Goal: Task Accomplishment & Management: Manage account settings

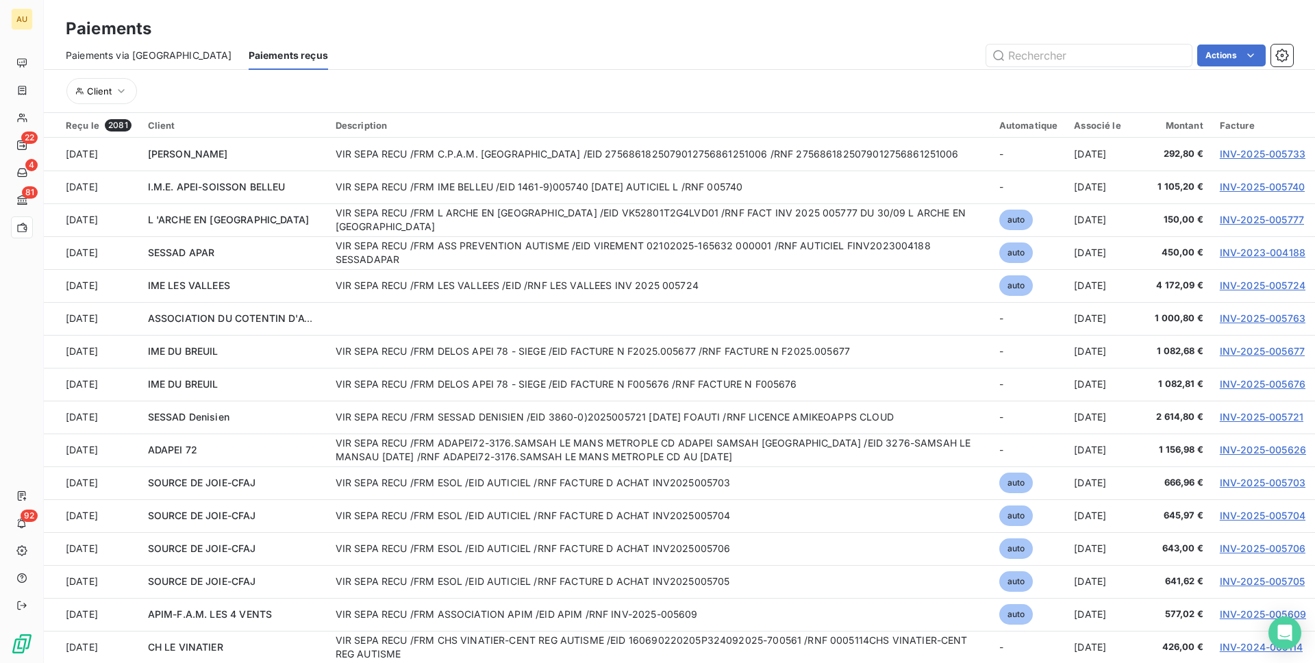
click at [465, 53] on div "Actions" at bounding box center [818, 56] width 948 height 22
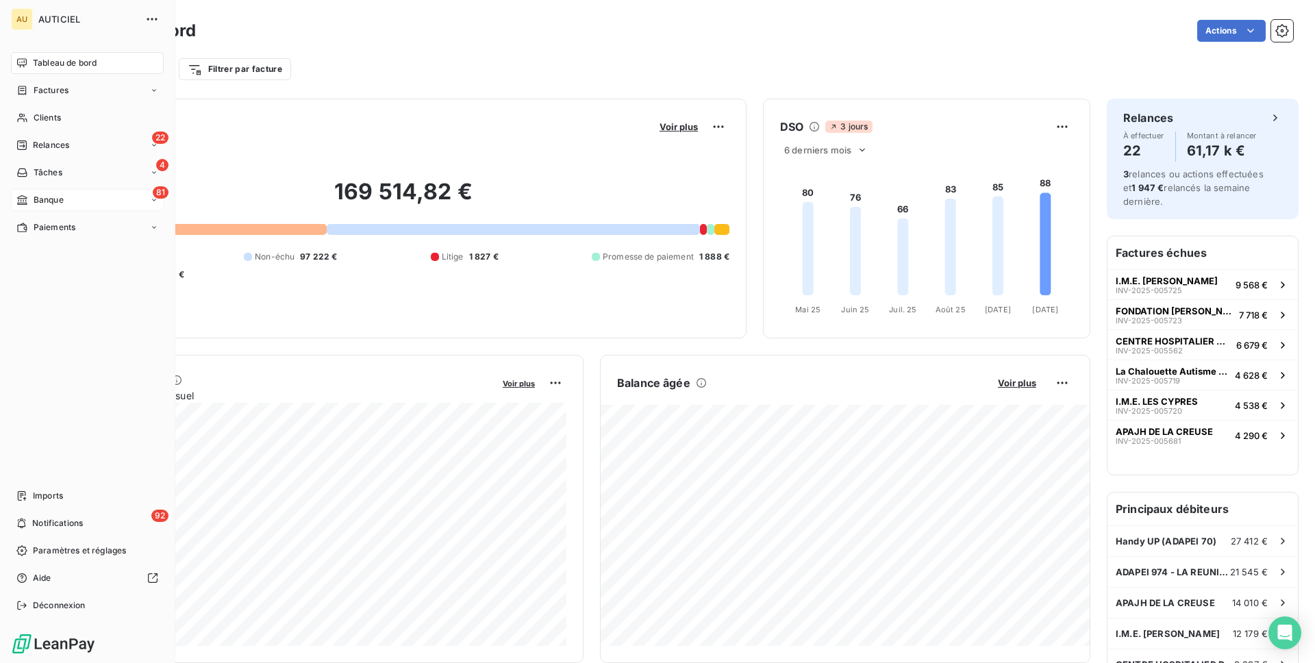
click at [84, 196] on div "81 Banque" at bounding box center [87, 200] width 153 height 22
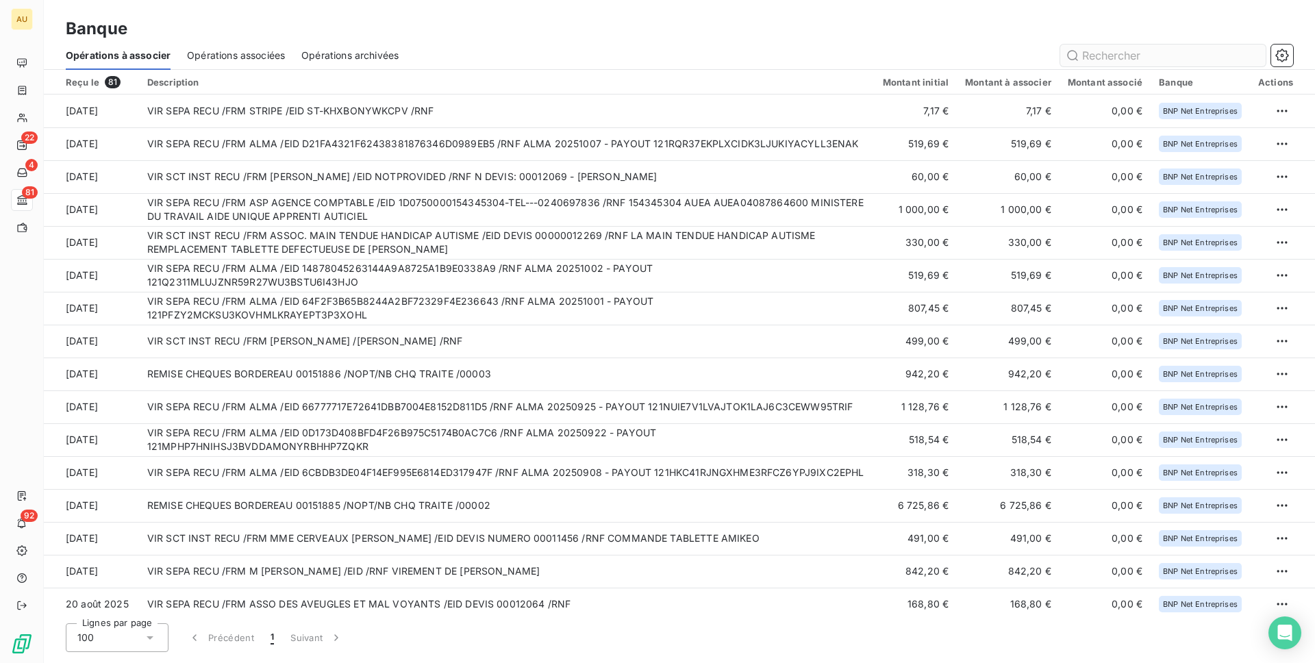
click at [1107, 58] on input "text" at bounding box center [1162, 56] width 205 height 22
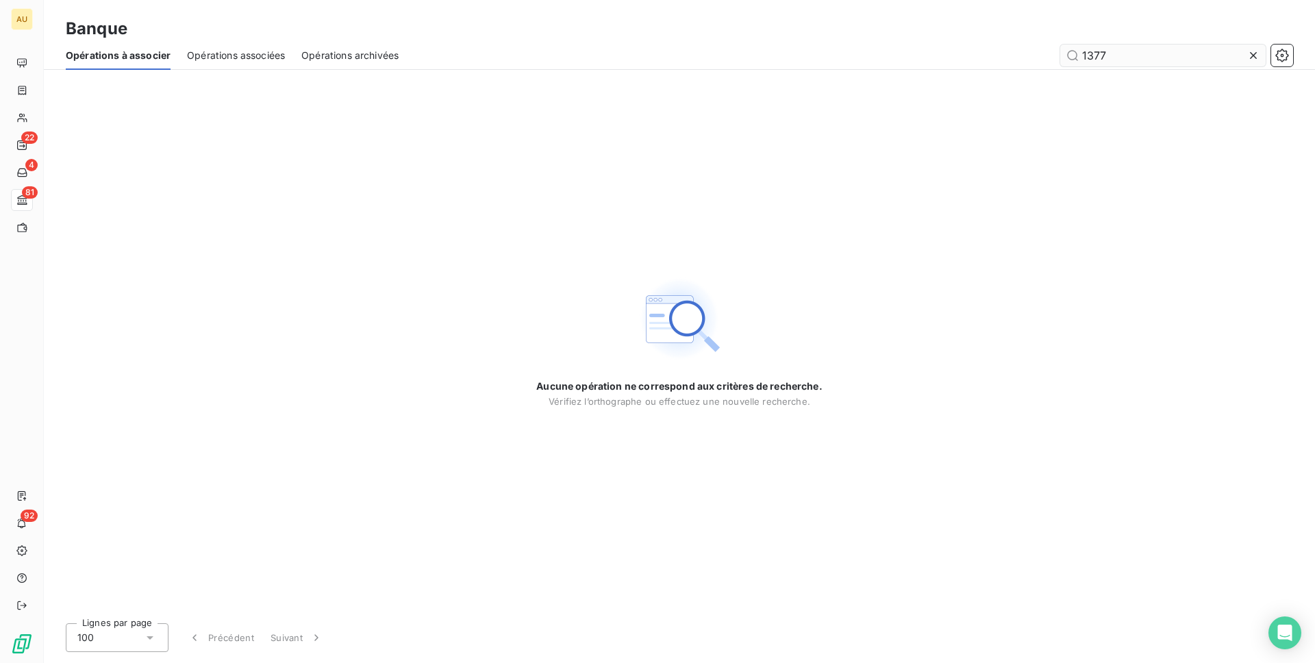
type input "1 377"
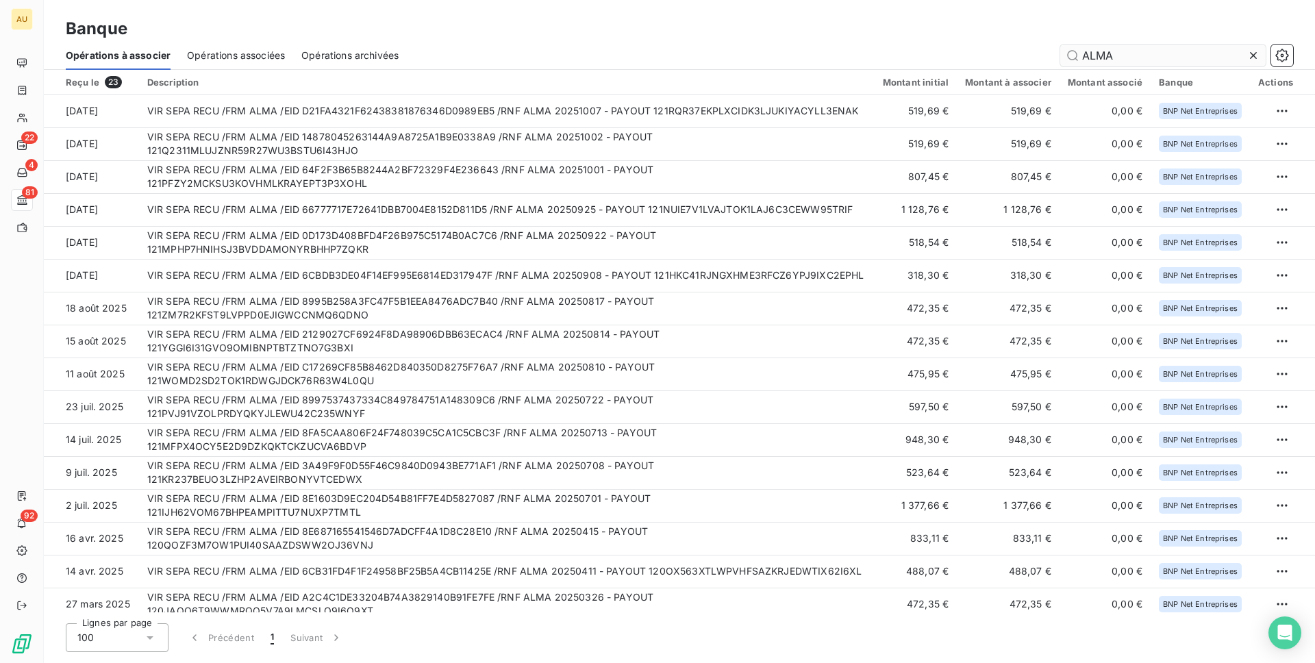
type input "ALMA"
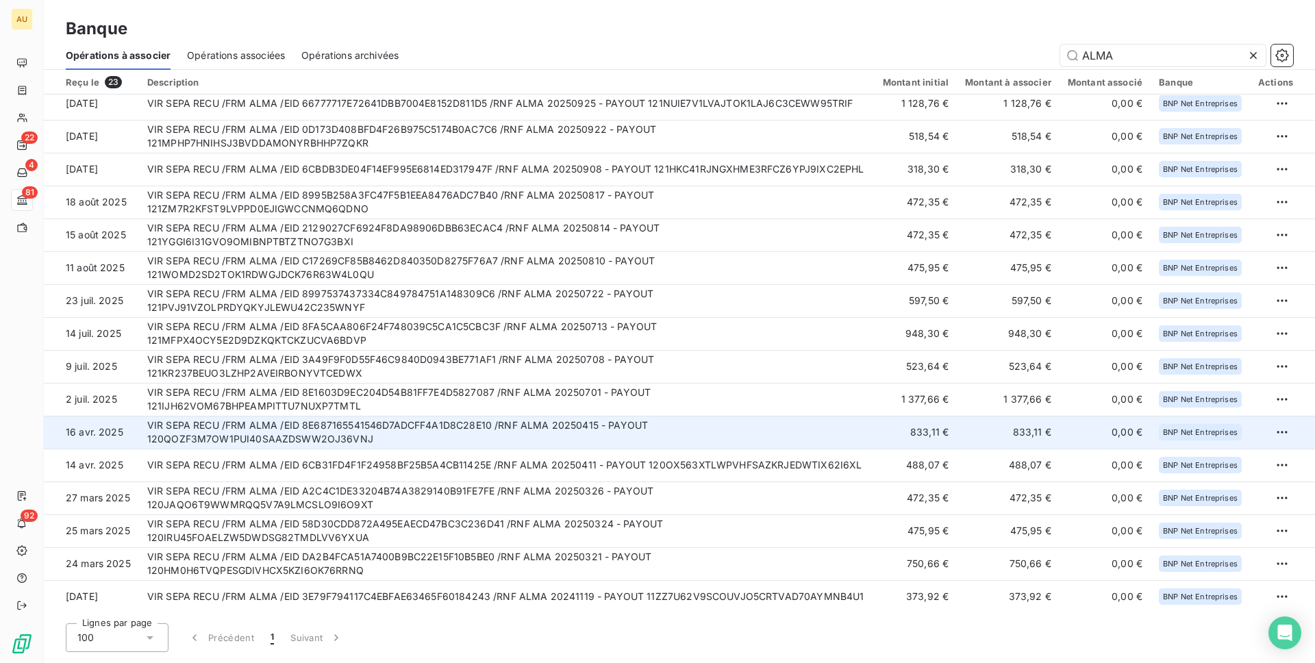
scroll to position [109, 0]
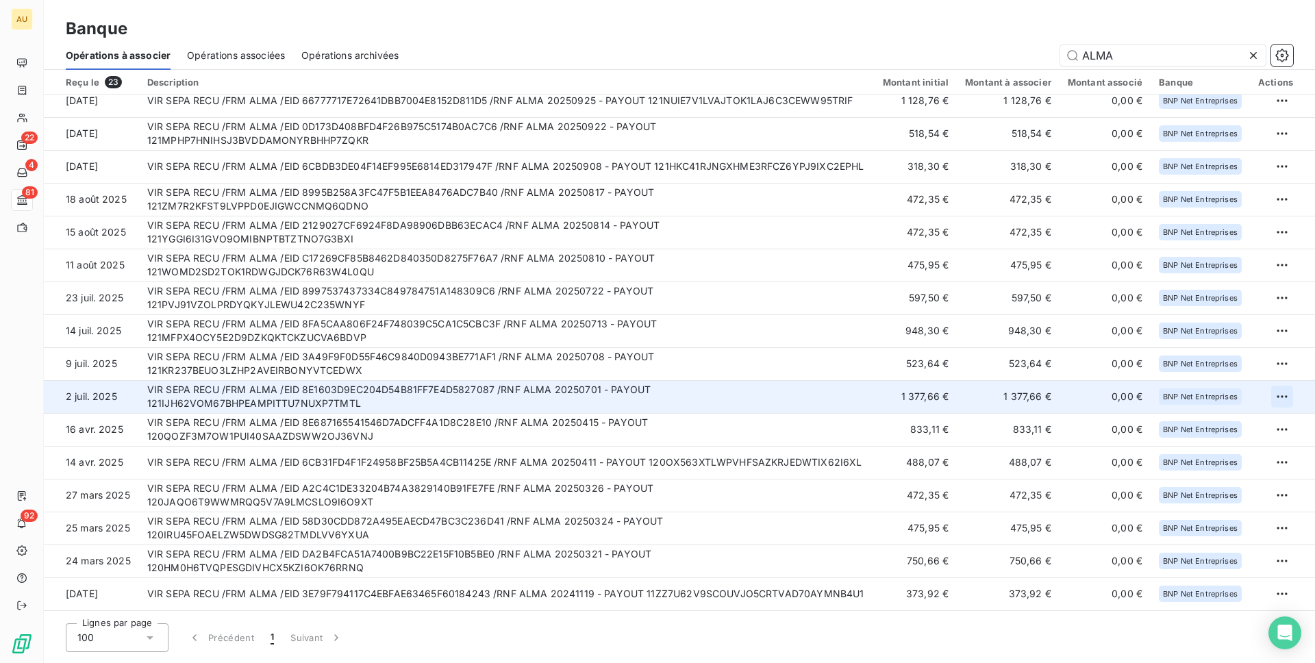
click at [1276, 398] on html "AU 22 4 81 92 Banque Opérations à associer Opérations associées Opérations arch…" at bounding box center [657, 331] width 1315 height 663
click at [1224, 427] on div "Archiver l’opération" at bounding box center [1228, 427] width 105 height 22
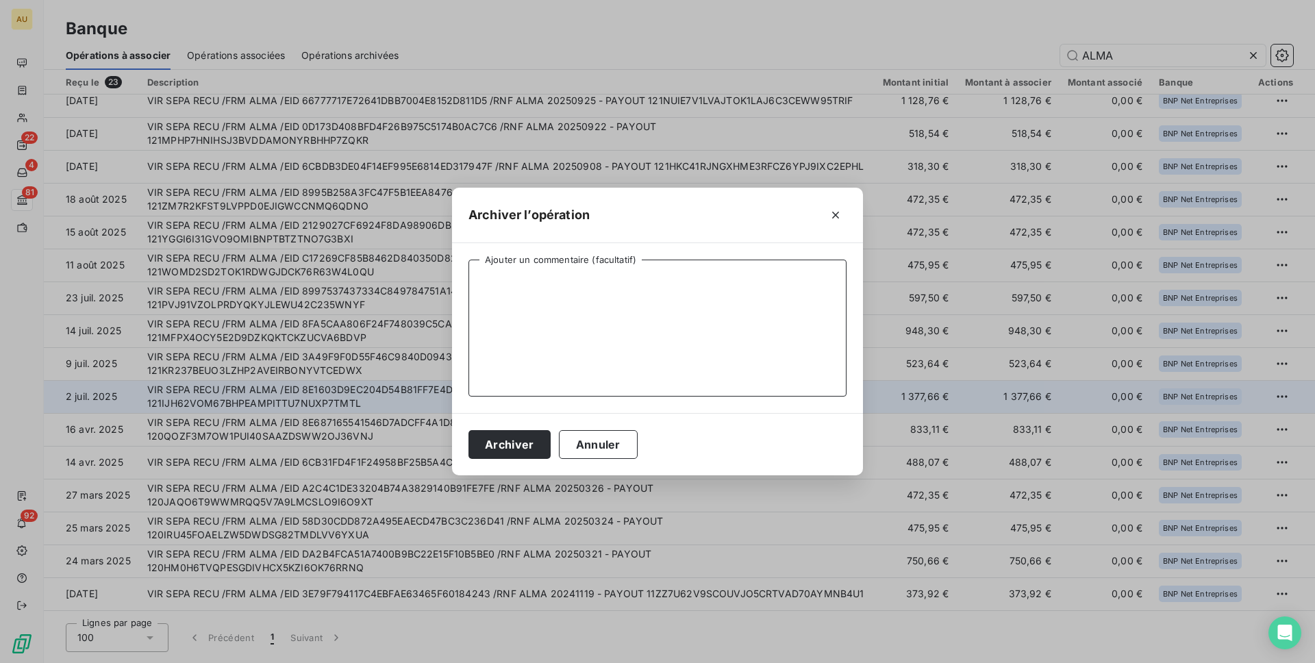
click at [639, 324] on textarea "Ajouter un commentaire (facultatif)" at bounding box center [657, 327] width 378 height 137
type textarea "Paiement complet BtoC"
click at [468, 430] on button "Archiver" at bounding box center [509, 444] width 82 height 29
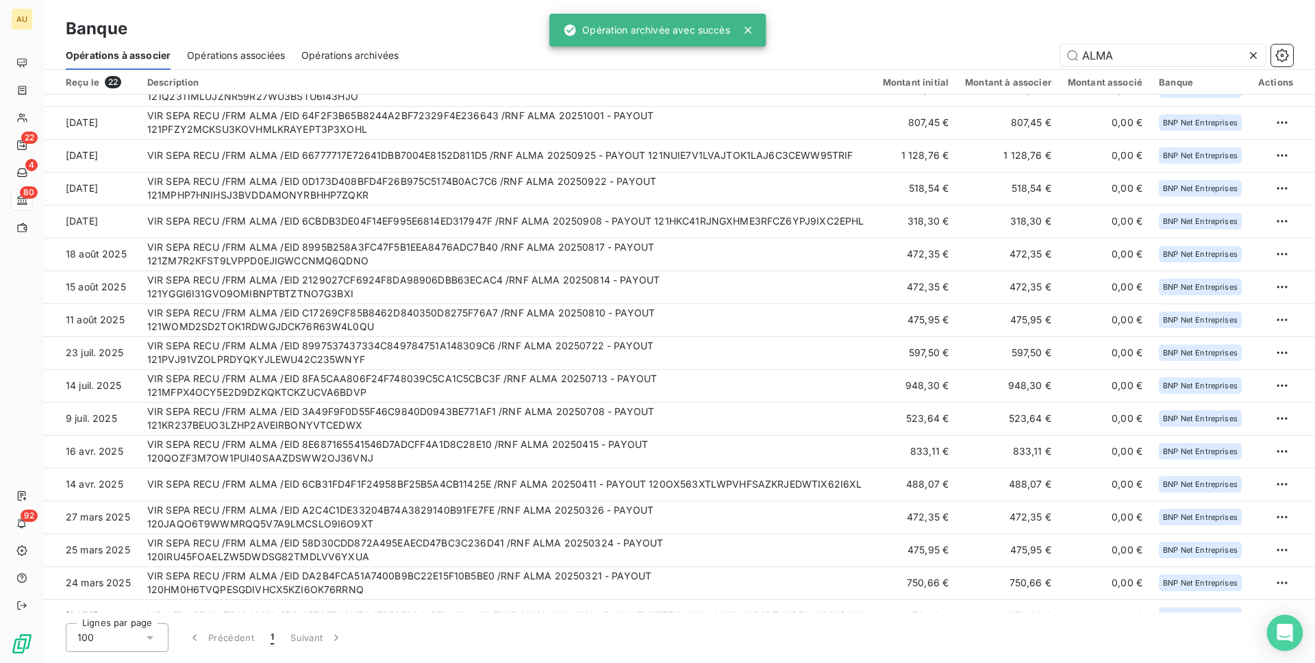
scroll to position [13, 0]
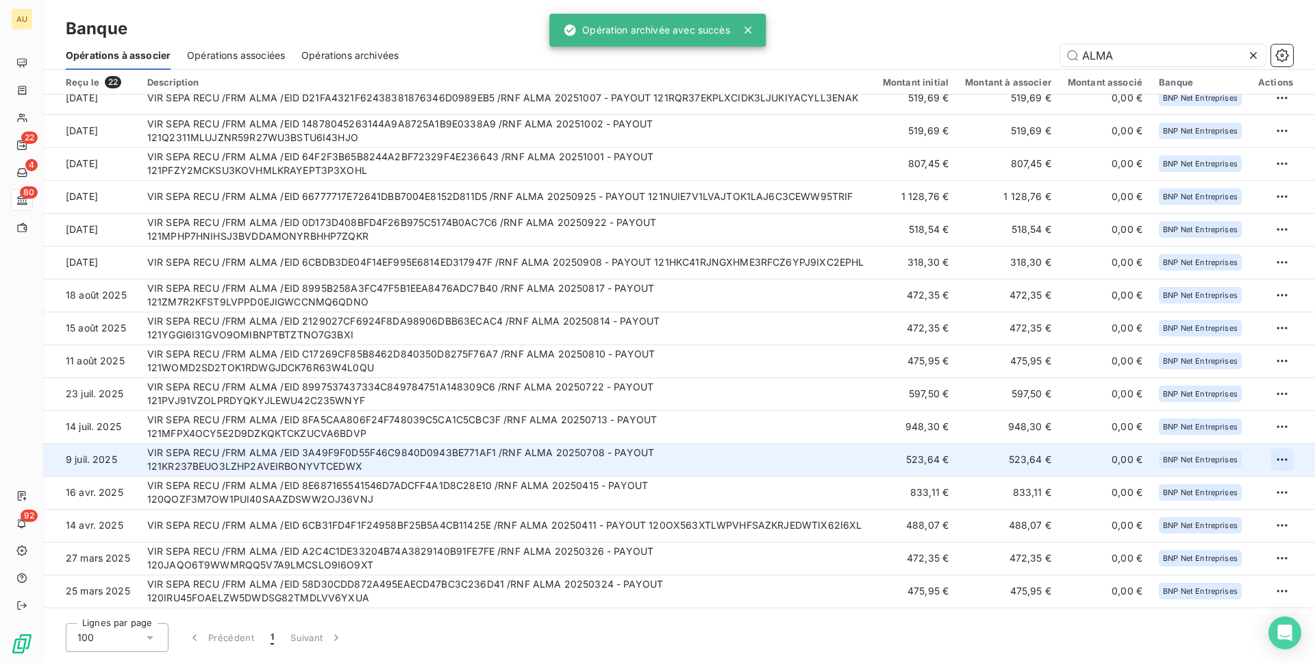
click at [1278, 456] on html "AU 22 4 80 92 Banque Opérations à associer Opérations associées Opérations arch…" at bounding box center [657, 331] width 1315 height 663
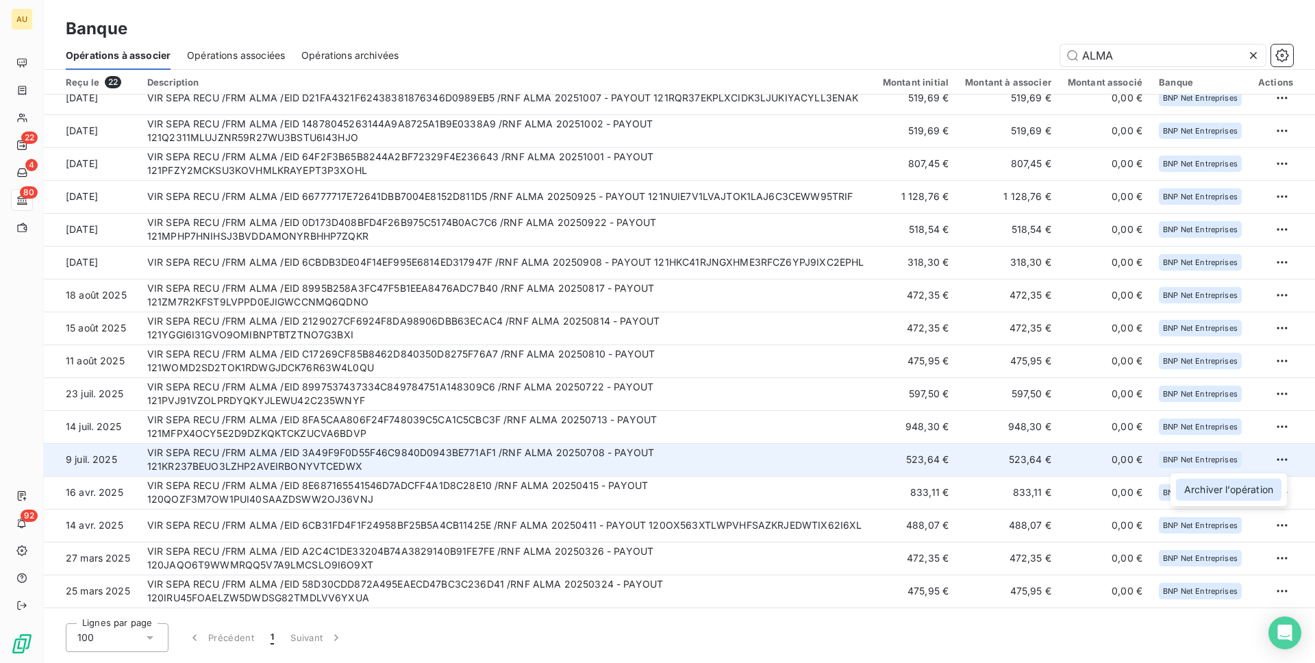
click at [1203, 497] on div "Archiver l’opération" at bounding box center [1228, 490] width 105 height 22
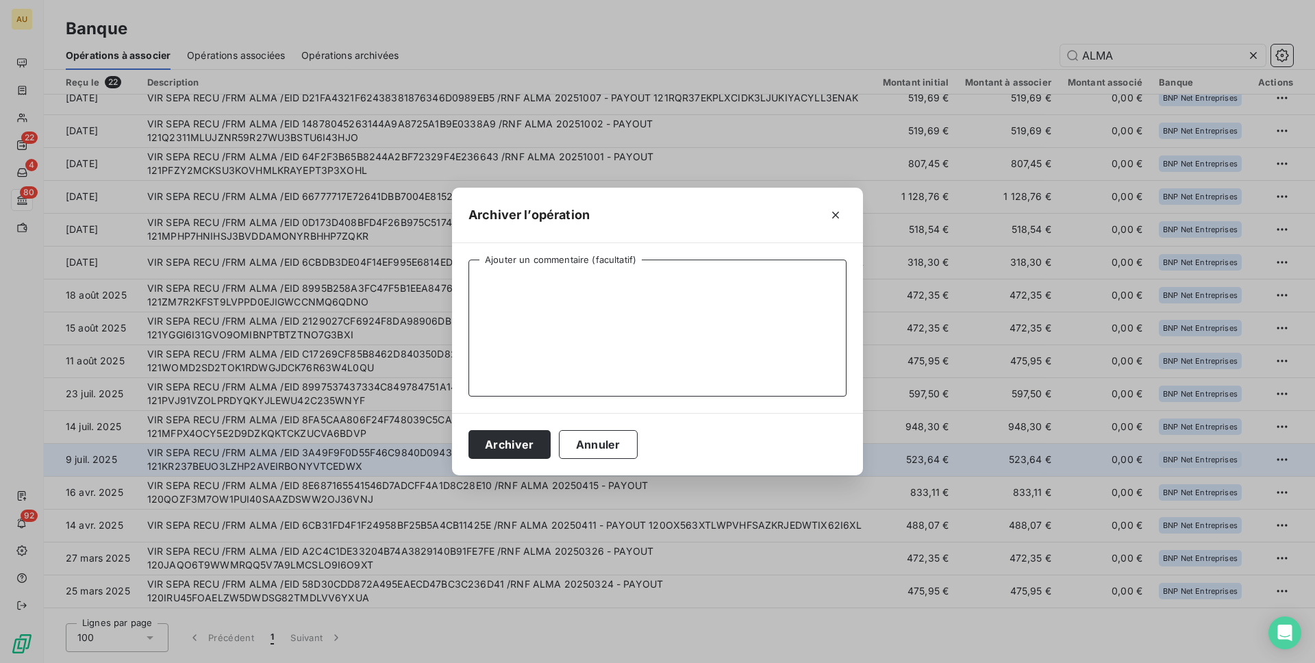
click at [667, 338] on textarea "Ajouter un commentaire (facultatif)" at bounding box center [657, 327] width 378 height 137
click at [555, 296] on textarea "Ajouter un commentaire (facultatif)" at bounding box center [657, 327] width 378 height 137
type textarea "Paiement complet BtoC"
click at [468, 430] on button "Archiver" at bounding box center [509, 444] width 82 height 29
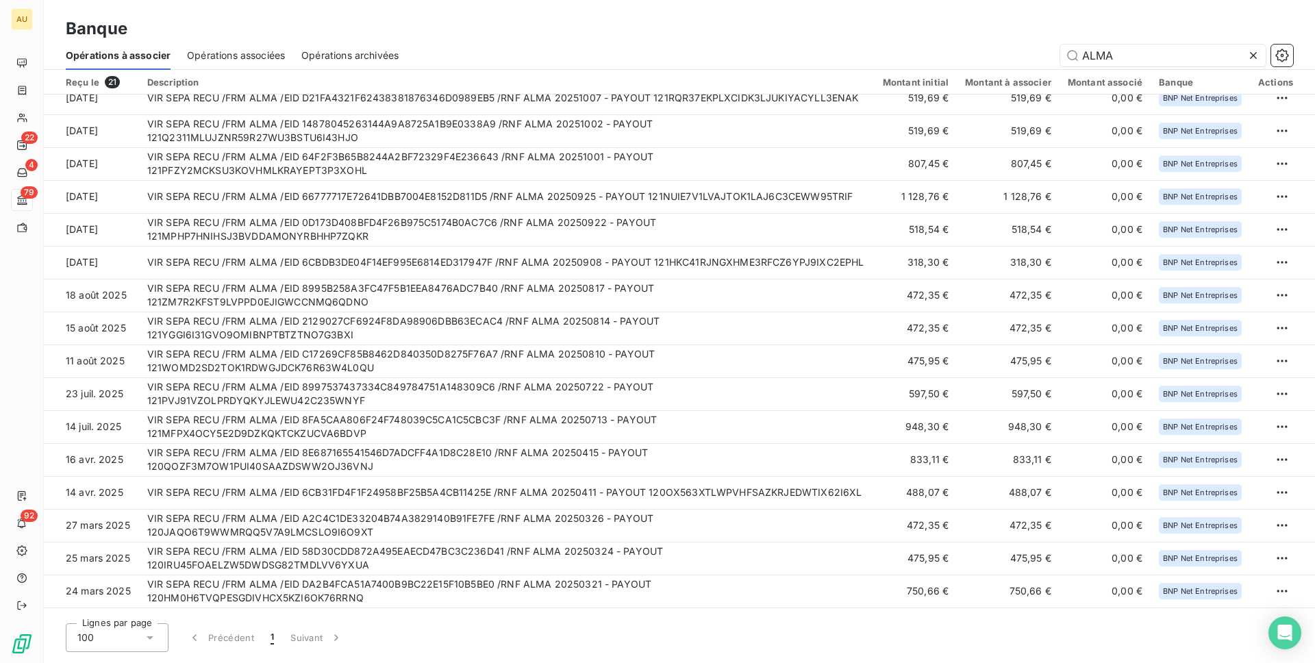
scroll to position [0, 0]
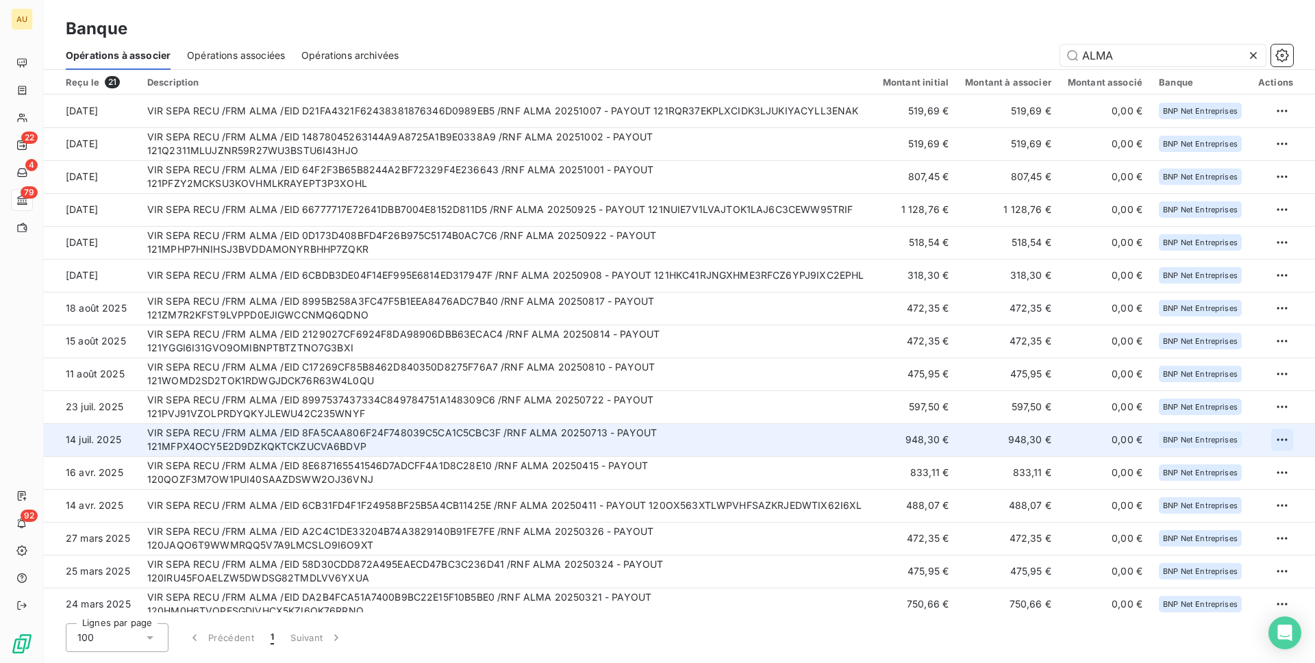
click at [1279, 437] on html "AU 22 4 79 92 Banque Opérations à associer Opérations associées Opérations arch…" at bounding box center [657, 331] width 1315 height 663
click at [1215, 470] on div "Archiver l’opération" at bounding box center [1228, 470] width 105 height 22
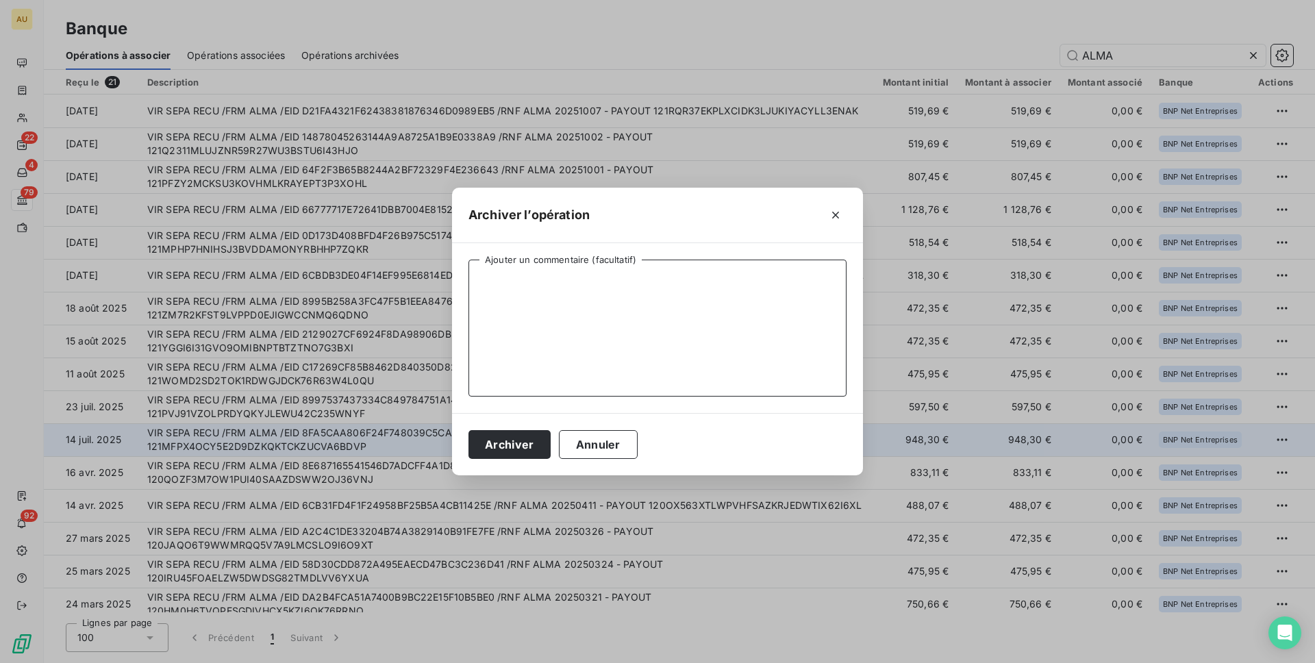
click at [570, 286] on textarea "Ajouter un commentaire (facultatif)" at bounding box center [657, 327] width 378 height 137
type textarea "Paiement complet BtoC"
click at [513, 445] on button "Archiver" at bounding box center [509, 444] width 82 height 29
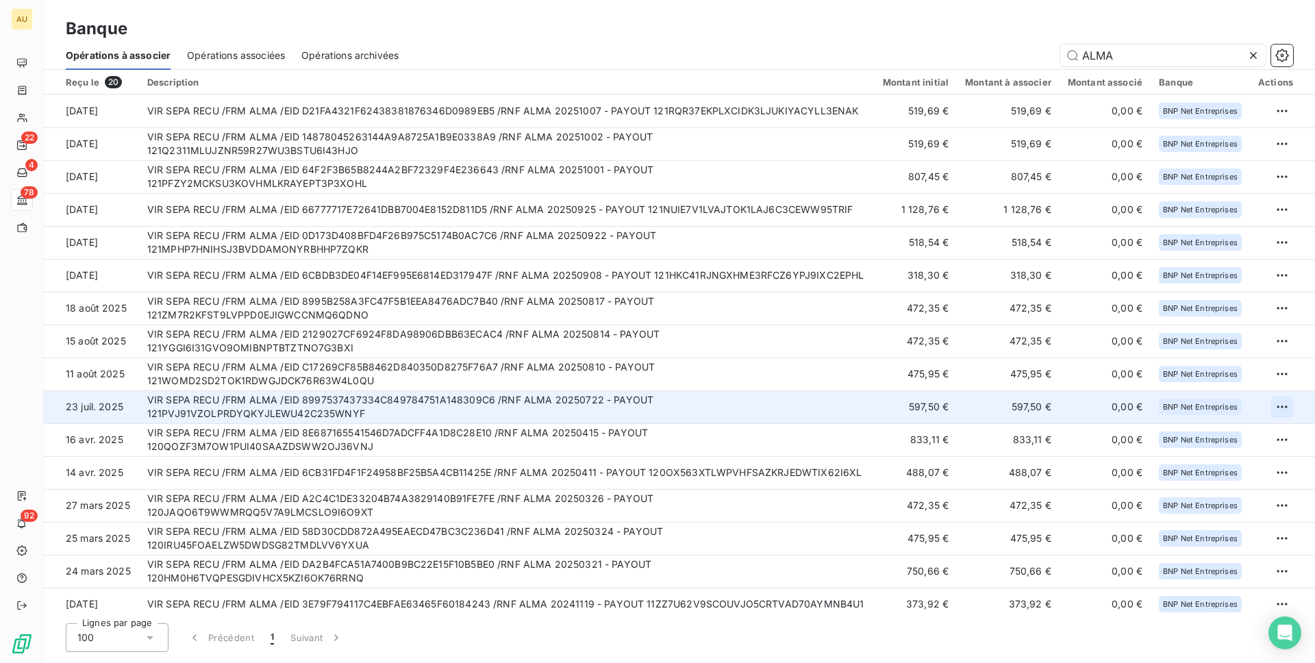
click at [1280, 403] on html "AU 22 4 78 92 Banque Opérations à associer Opérations associées Opérations arch…" at bounding box center [657, 331] width 1315 height 663
click at [1237, 435] on div "Archiver l’opération" at bounding box center [1228, 437] width 105 height 22
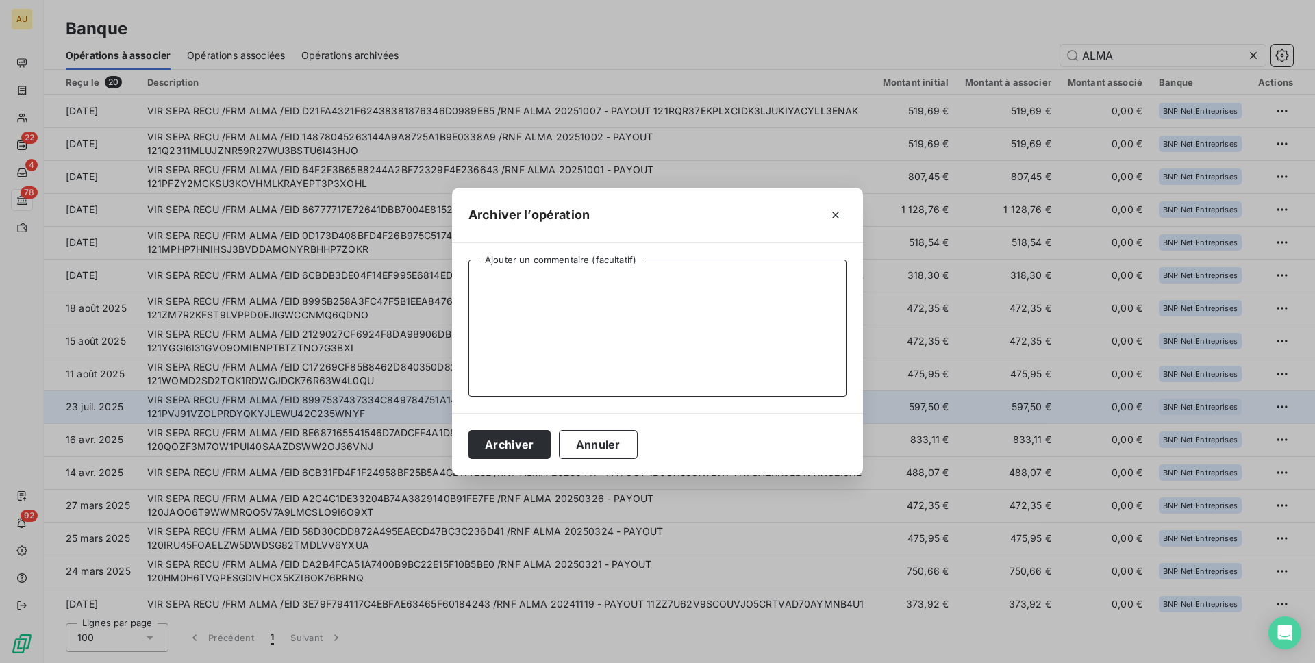
click at [566, 279] on textarea "Ajouter un commentaire (facultatif)" at bounding box center [657, 327] width 378 height 137
type textarea "P"
type textarea "Paiement complet BtoC"
click at [468, 430] on button "Archiver" at bounding box center [509, 444] width 82 height 29
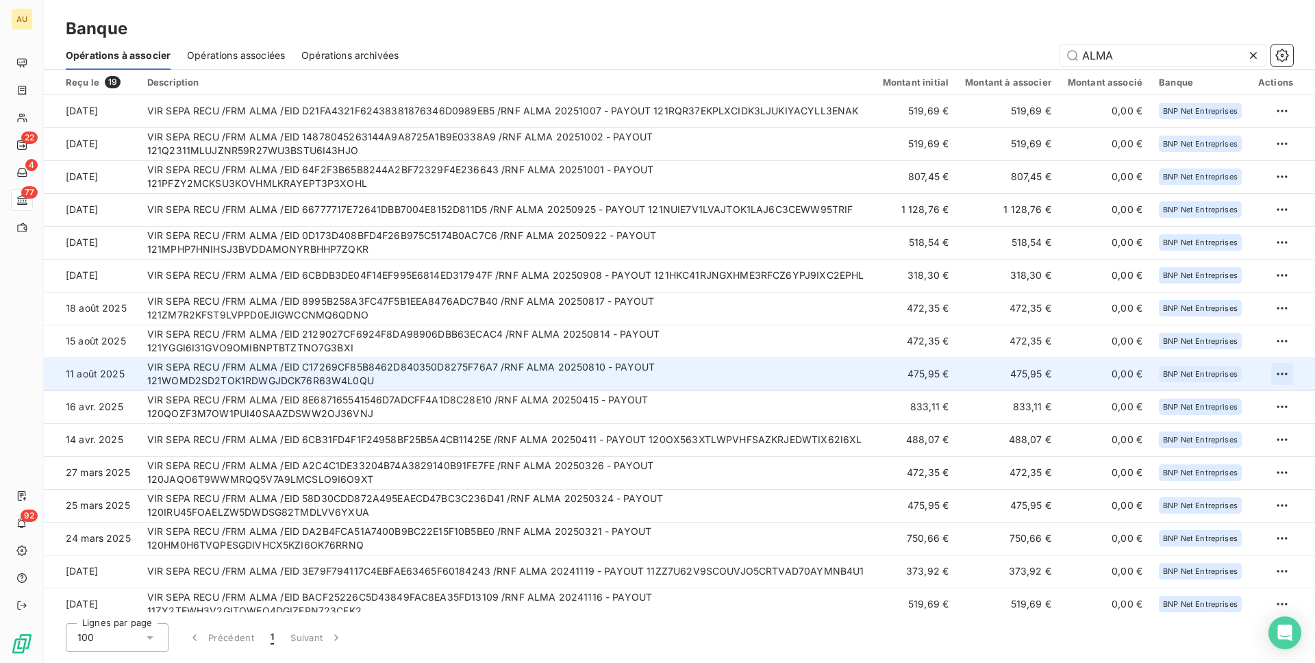
click at [1275, 372] on html "AU 22 4 77 92 Banque Opérations à associer Opérations associées Opérations arch…" at bounding box center [657, 331] width 1315 height 663
click at [1244, 405] on div "Archiver l’opération" at bounding box center [1228, 404] width 105 height 22
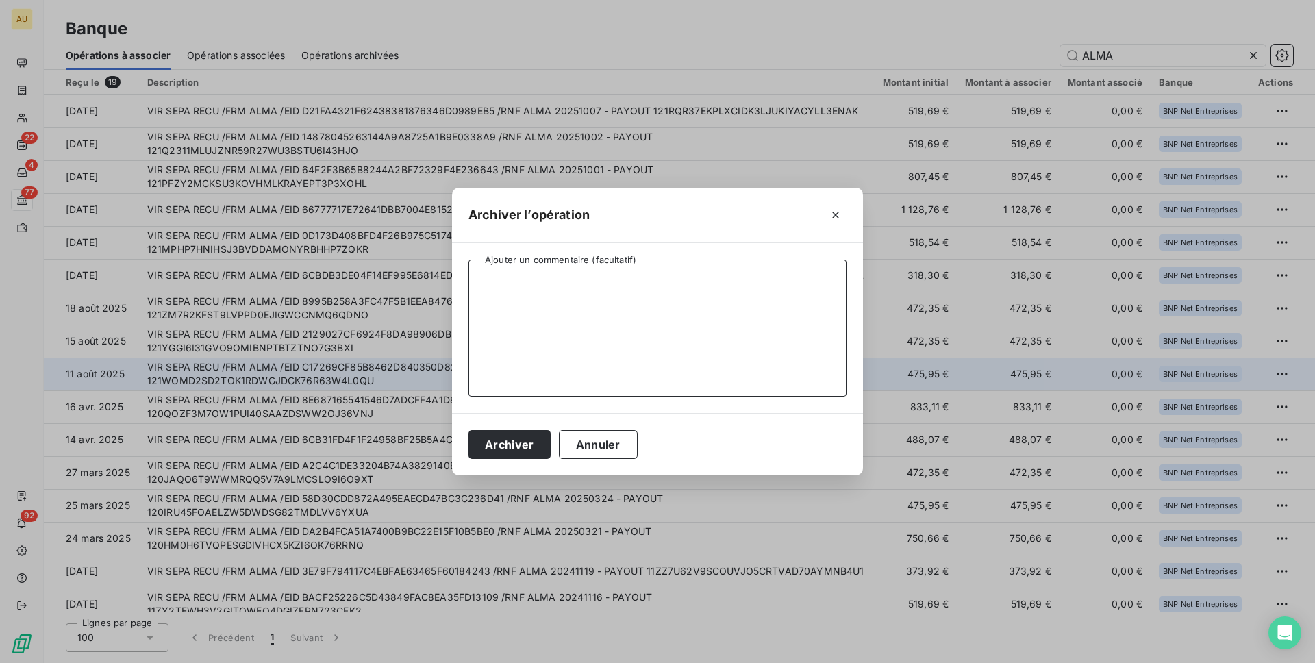
click at [553, 316] on textarea "Ajouter un commentaire (facultatif)" at bounding box center [657, 327] width 378 height 137
click at [576, 316] on textarea "Ajouter un commentaire (facultatif)" at bounding box center [657, 327] width 378 height 137
type textarea "Paiement complet BtoC"
click at [508, 449] on button "Archiver" at bounding box center [509, 444] width 82 height 29
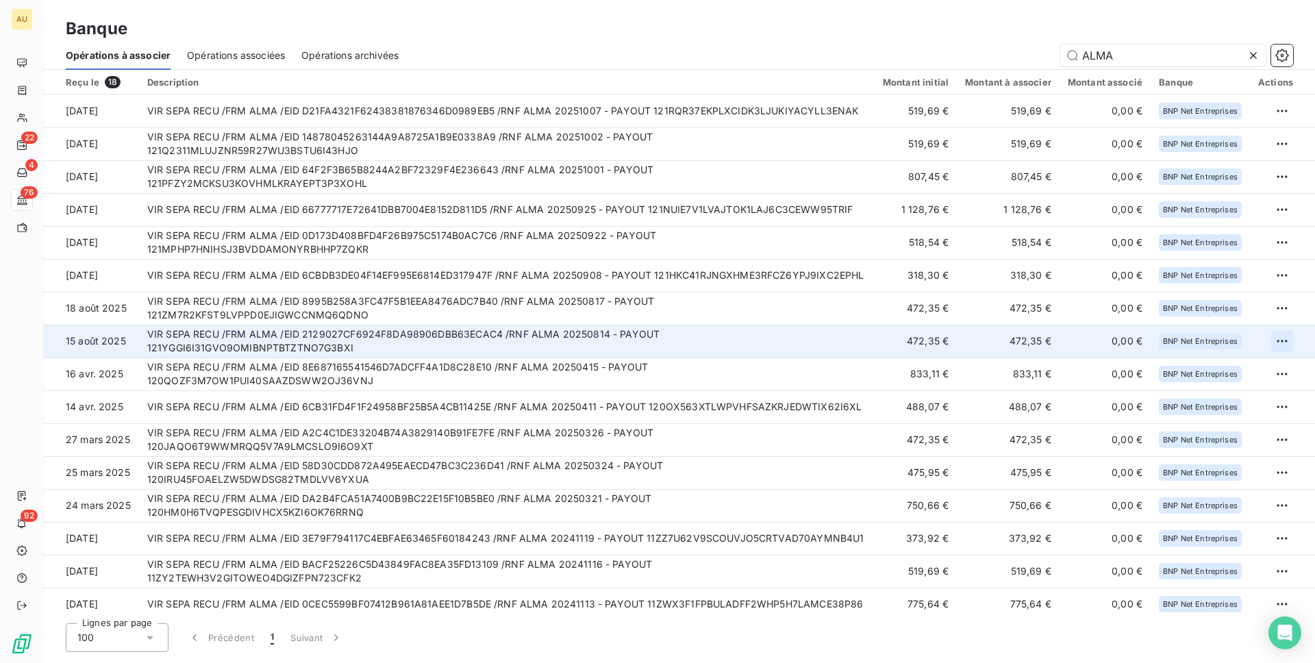
click at [1281, 338] on html "AU 22 4 76 92 Banque Opérations à associer Opérations associées Opérations arch…" at bounding box center [657, 331] width 1315 height 663
click at [1239, 375] on div "Archiver l’opération" at bounding box center [1228, 371] width 105 height 22
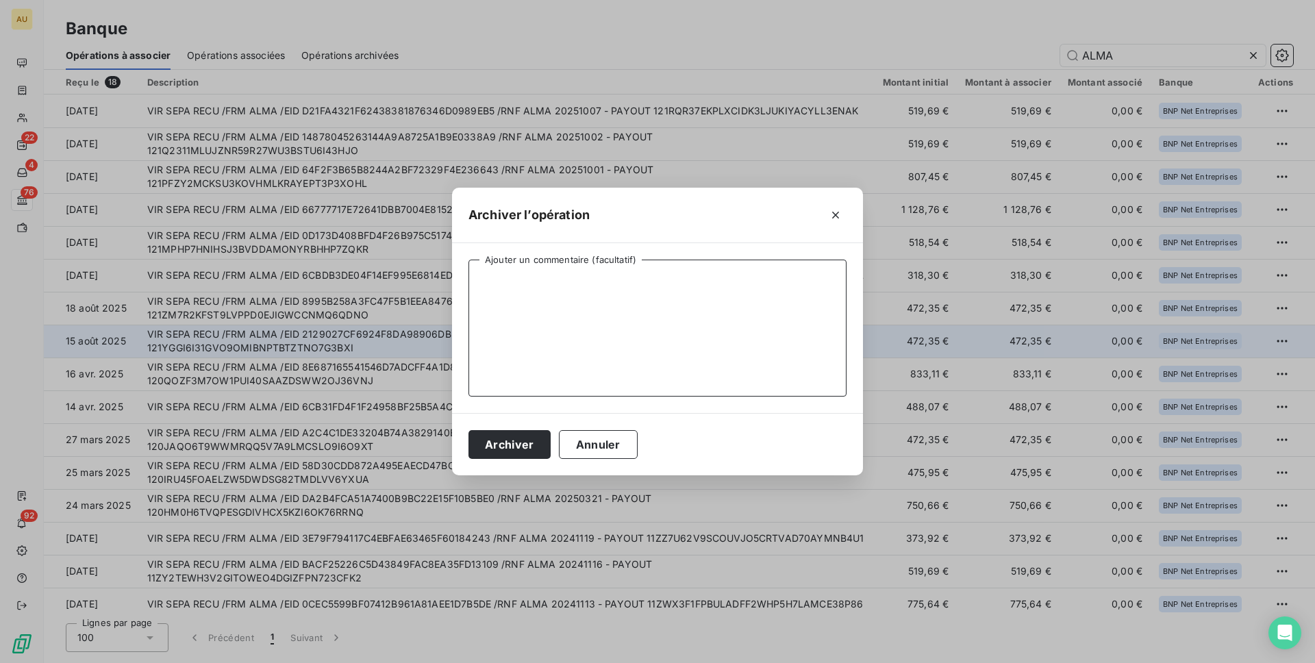
click at [544, 288] on textarea "Ajouter un commentaire (facultatif)" at bounding box center [657, 327] width 378 height 137
type textarea "Paiement complet BtoC"
click at [468, 430] on button "Archiver" at bounding box center [509, 444] width 82 height 29
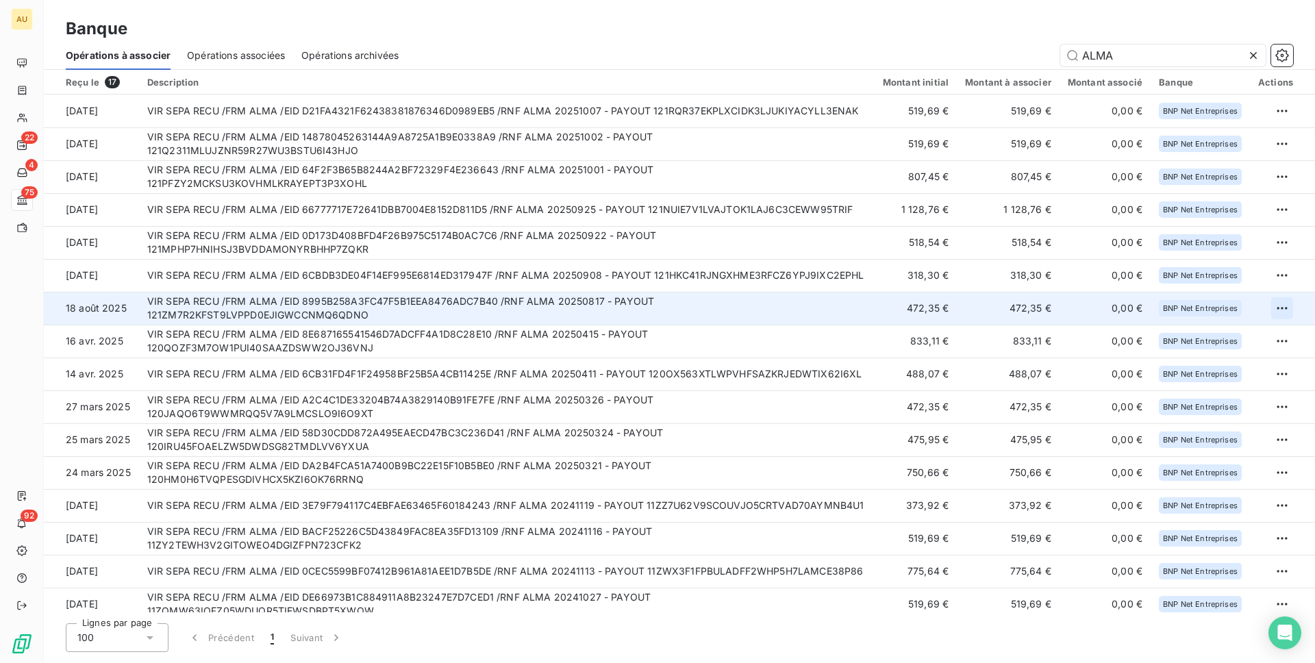
click at [1274, 309] on html "AU 22 4 75 92 Banque Opérations à associer Opérations associées Opérations arch…" at bounding box center [657, 331] width 1315 height 663
click at [1216, 342] on div "Archiver l’opération" at bounding box center [1228, 338] width 105 height 22
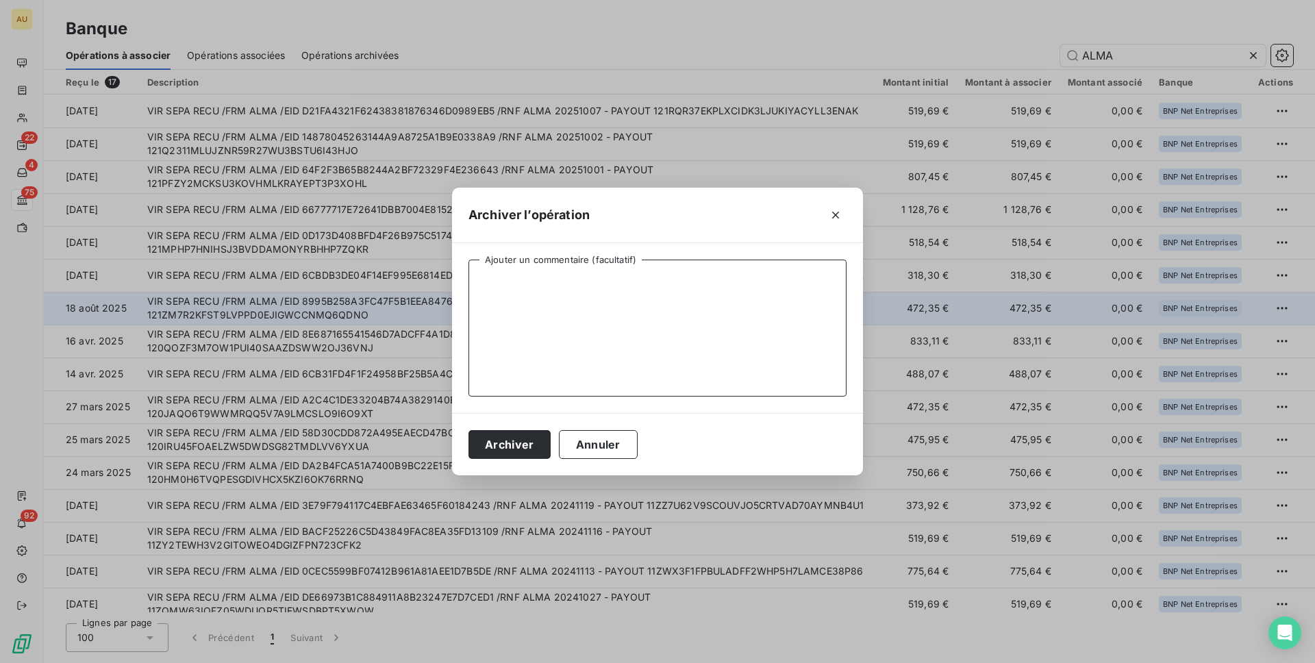
click at [746, 329] on textarea "Ajouter un commentaire (facultatif)" at bounding box center [657, 327] width 378 height 137
type textarea "Paiement complet BtoC"
click at [533, 442] on button "Archiver" at bounding box center [509, 444] width 82 height 29
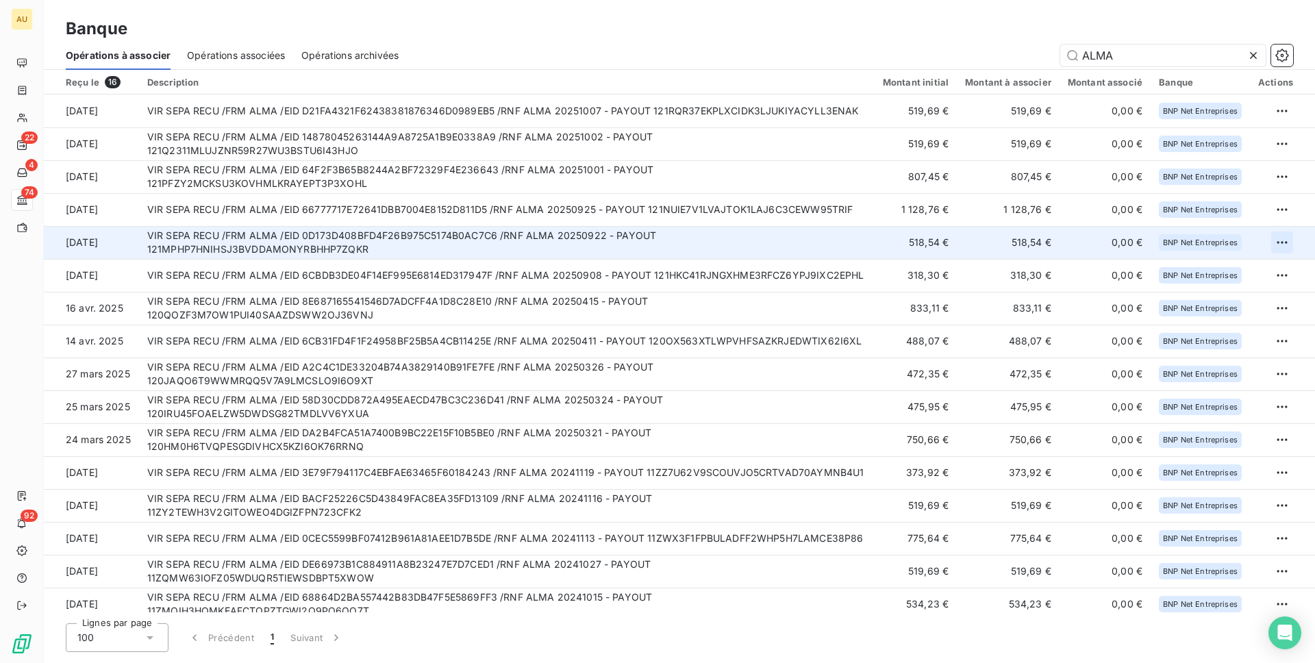
click at [1275, 239] on html "AU 22 4 74 92 Banque Opérations à associer Opérations associées Opérations arch…" at bounding box center [657, 331] width 1315 height 663
click at [1230, 277] on div "Archiver l’opération" at bounding box center [1228, 273] width 105 height 22
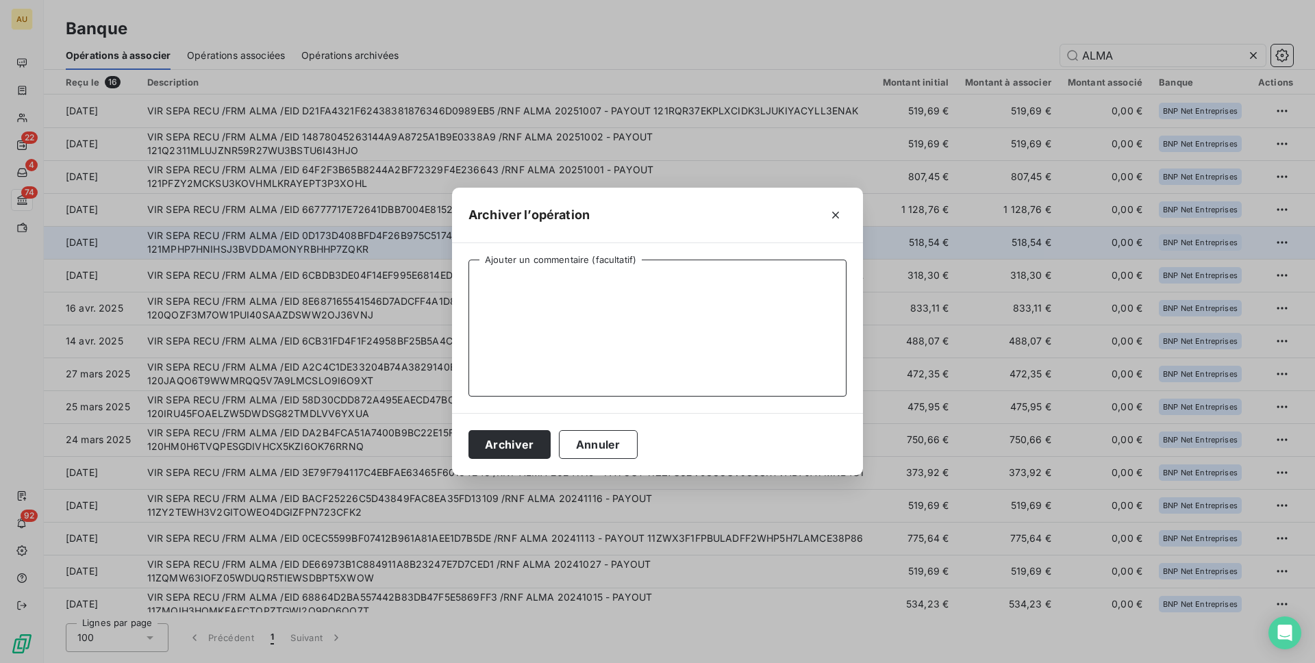
click at [594, 323] on textarea "Ajouter un commentaire (facultatif)" at bounding box center [657, 327] width 378 height 137
type textarea "Paiement complet BtoC"
click at [468, 430] on button "Archiver" at bounding box center [509, 444] width 82 height 29
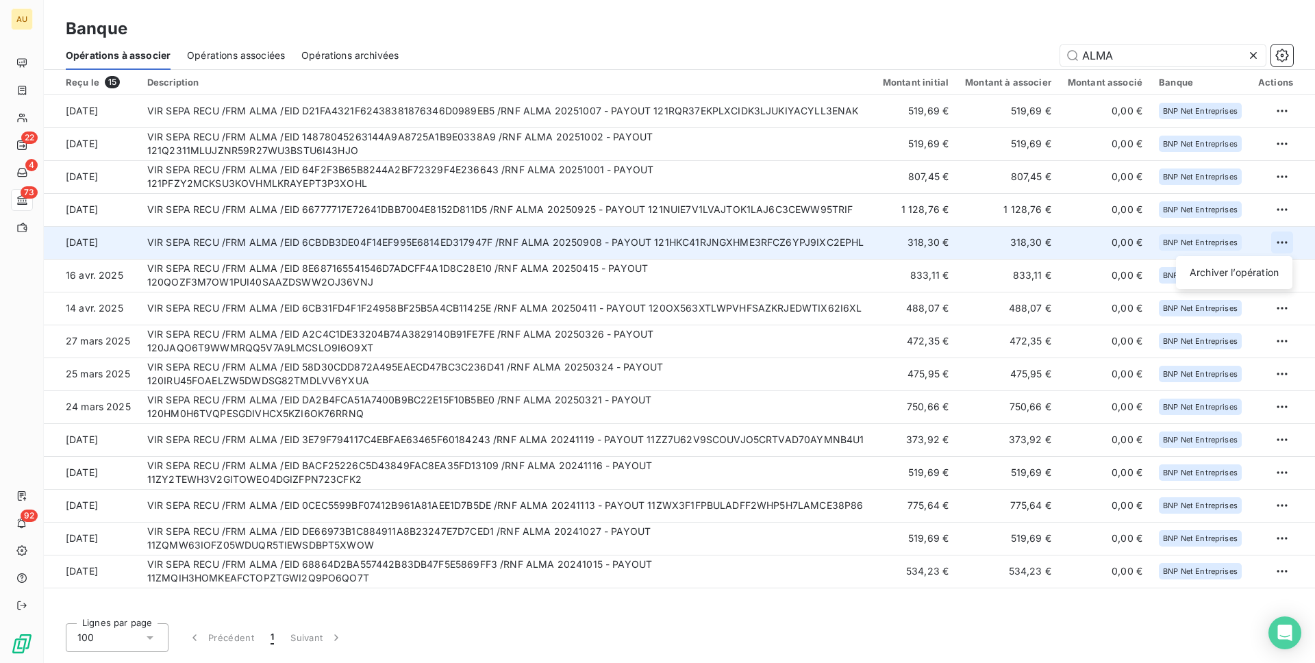
click at [1282, 238] on html "AU 22 4 73 92 Banque Opérations à associer Opérations associées Opérations arch…" at bounding box center [657, 331] width 1315 height 663
click at [1247, 274] on div "Archiver l’opération" at bounding box center [1233, 273] width 105 height 22
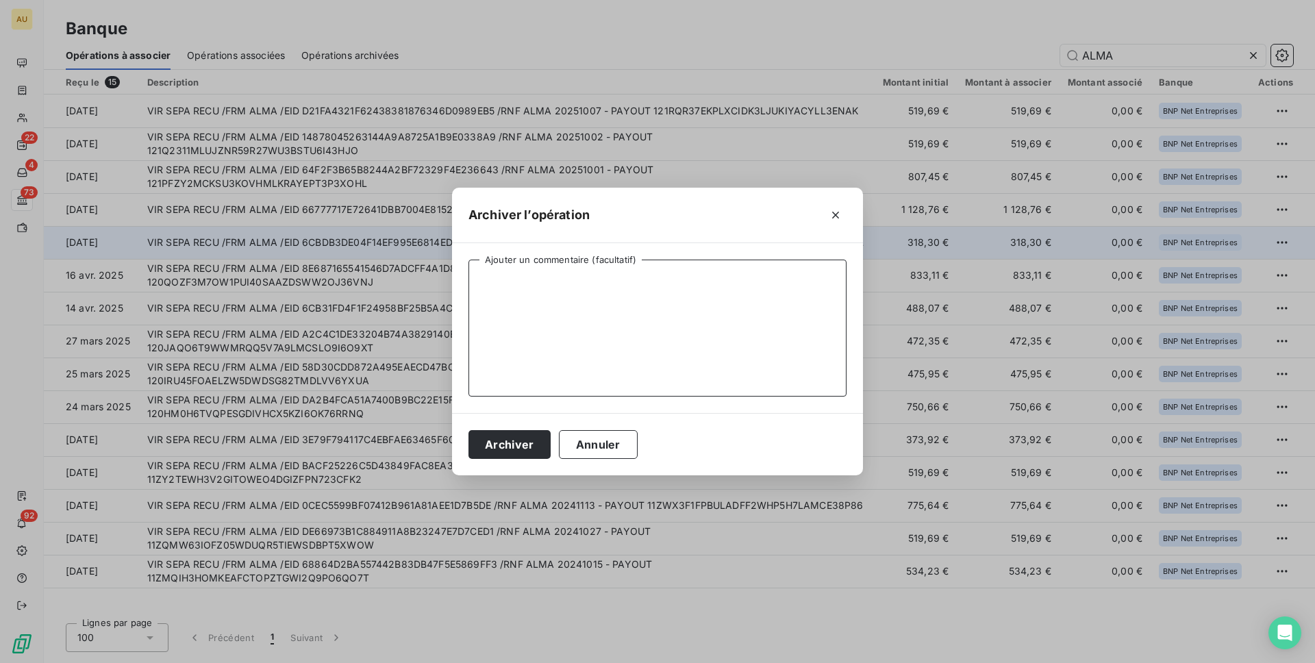
click at [591, 318] on textarea "Ajouter un commentaire (facultatif)" at bounding box center [657, 327] width 378 height 137
type textarea "Paiement complet BtoC"
click at [468, 430] on button "Archiver" at bounding box center [509, 444] width 82 height 29
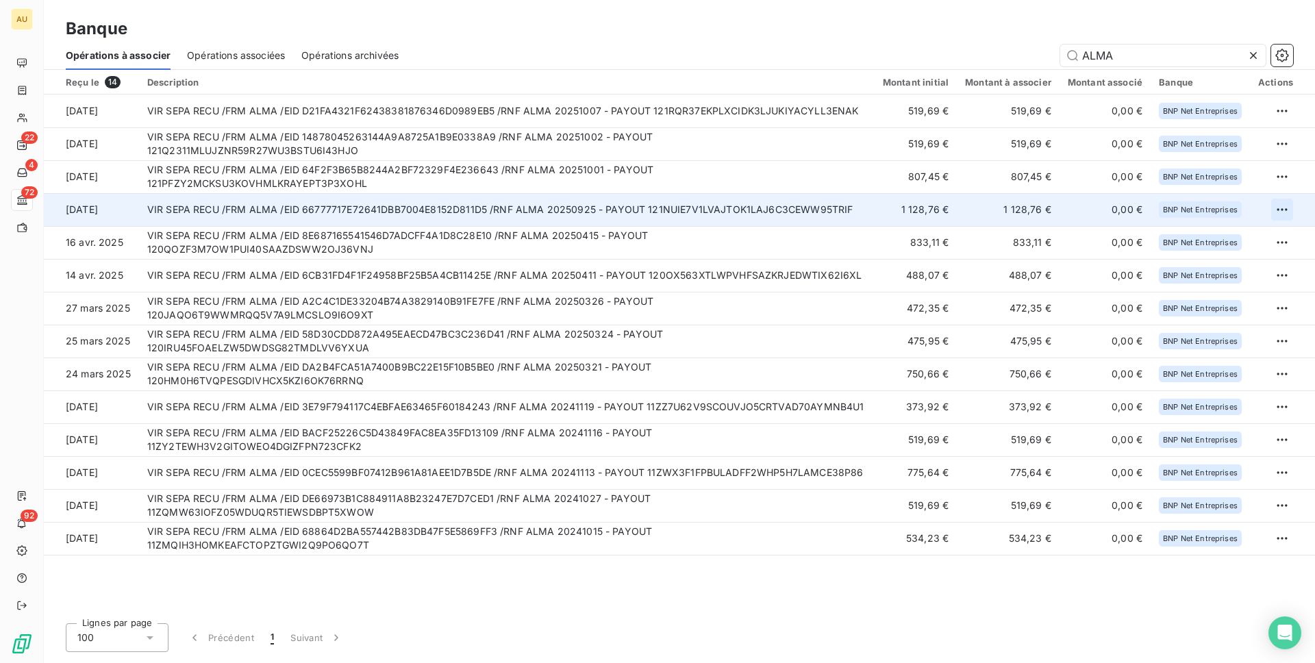
click at [1286, 206] on html "AU 22 4 72 92 Banque Opérations à associer Opérations associées Opérations arch…" at bounding box center [657, 331] width 1315 height 663
click at [1238, 240] on div "Archiver l’opération" at bounding box center [1233, 240] width 105 height 22
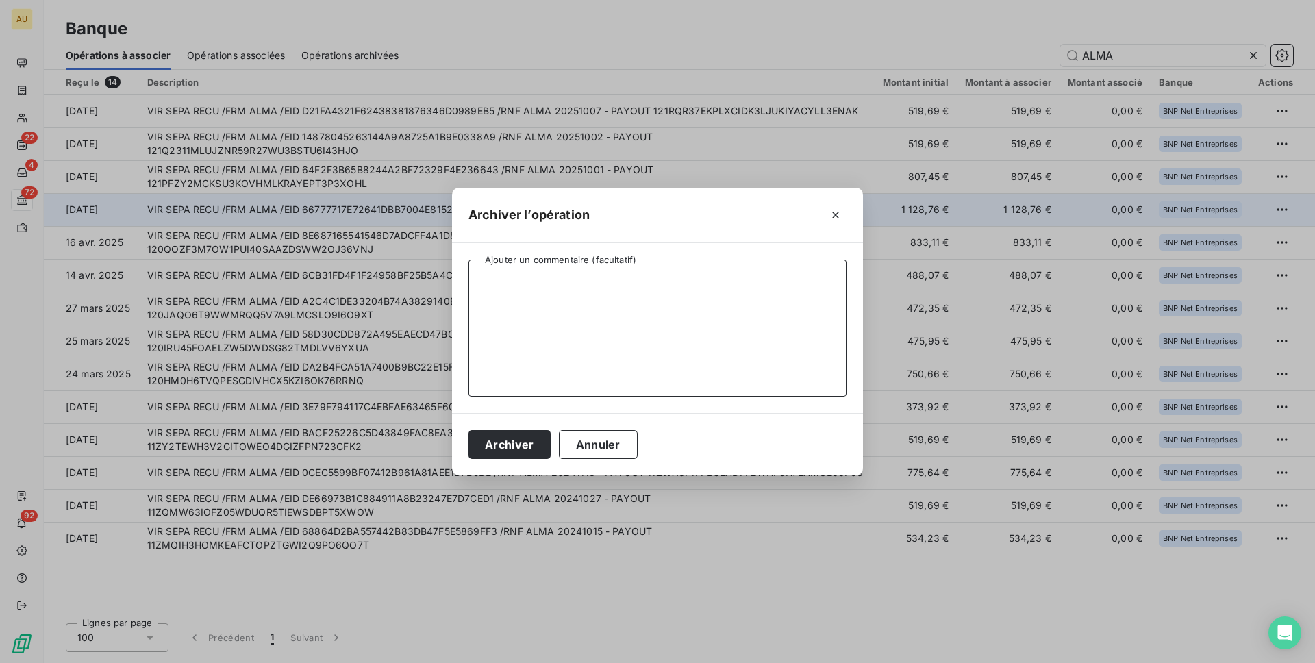
click at [631, 353] on textarea "Ajouter un commentaire (facultatif)" at bounding box center [657, 327] width 378 height 137
type textarea "Paiement complet BtoC"
click at [520, 447] on button "Archiver" at bounding box center [509, 444] width 82 height 29
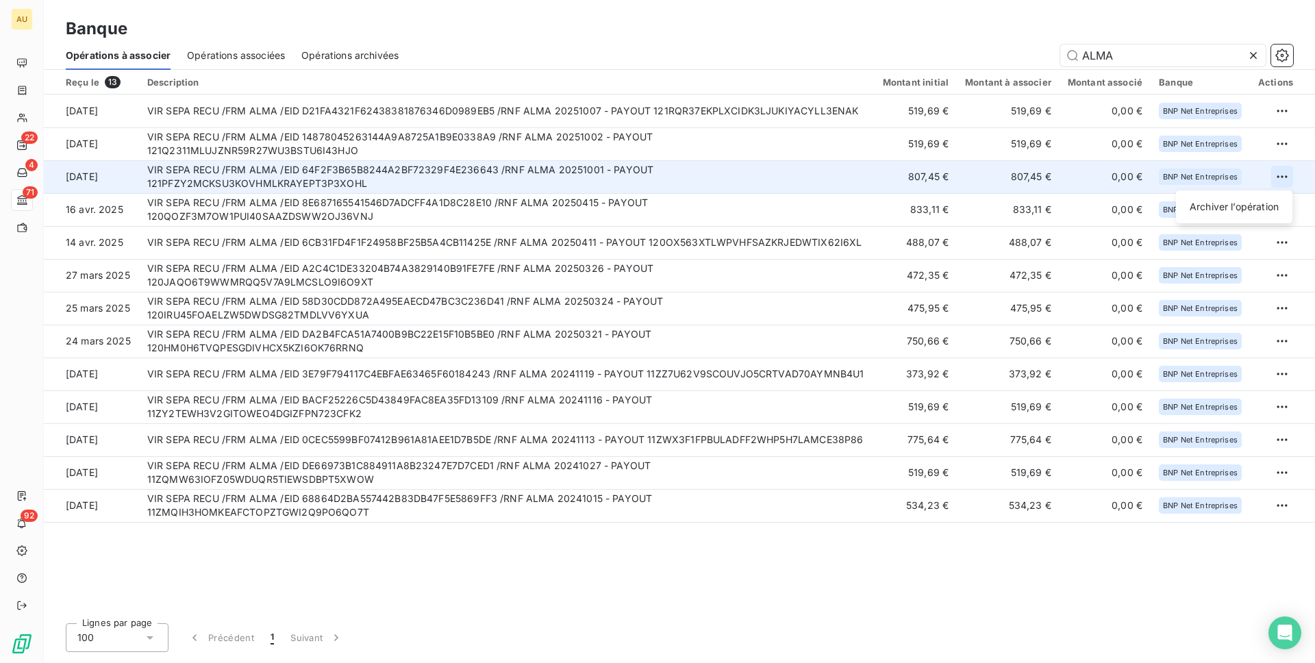
click at [1281, 173] on html "AU 22 4 71 92 Banque Opérations à associer Opérations associées Opérations arch…" at bounding box center [657, 331] width 1315 height 663
click at [1209, 209] on div "Archiver l’opération" at bounding box center [1233, 207] width 105 height 22
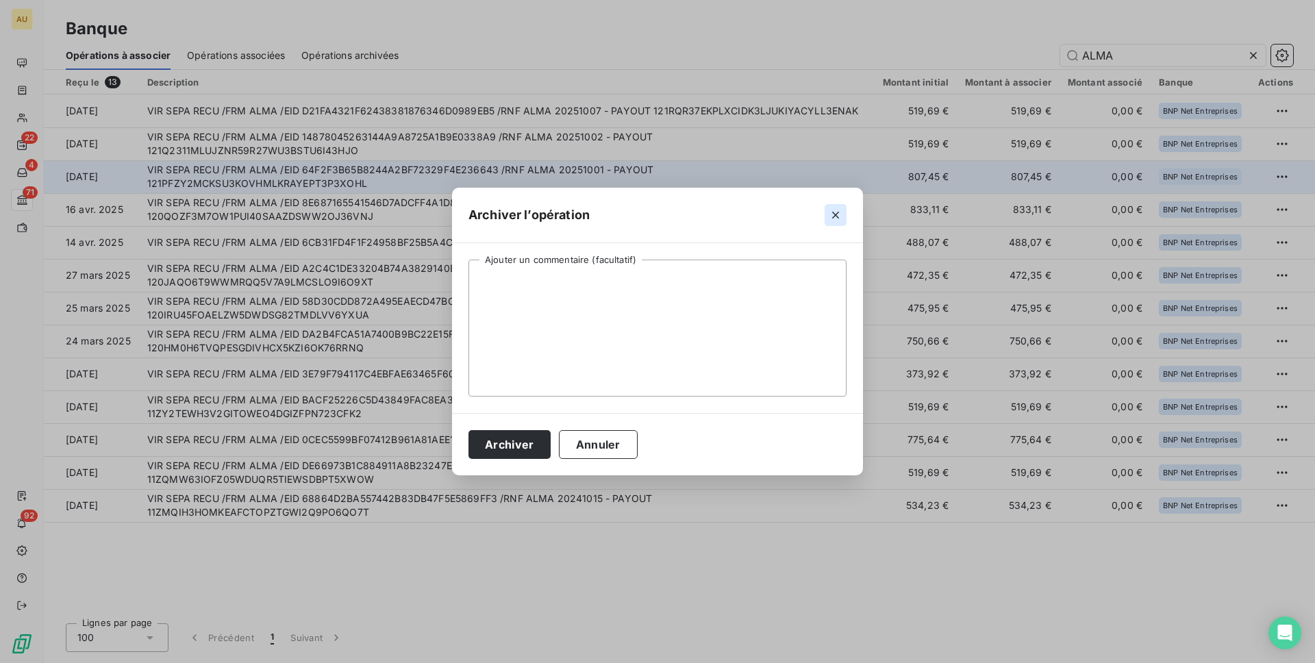
click at [835, 216] on icon "button" at bounding box center [835, 215] width 7 height 7
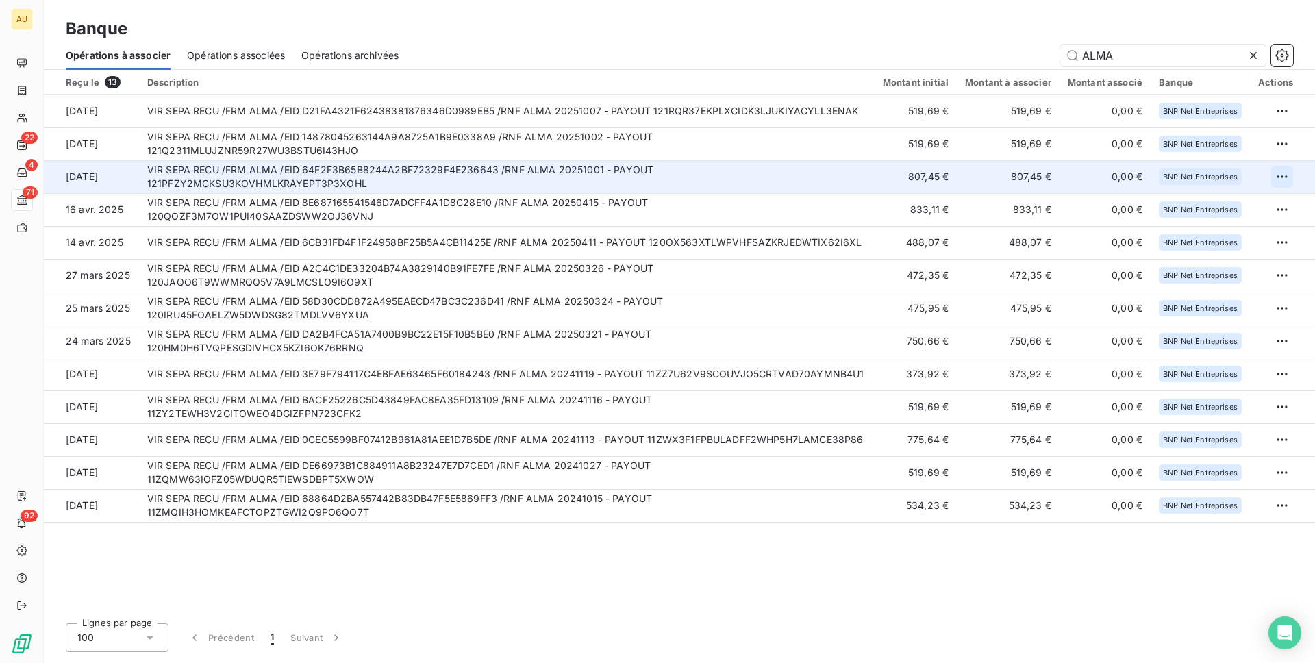
click at [1284, 175] on html "AU 22 4 71 92 Banque Opérations à associer Opérations associées Opérations arch…" at bounding box center [657, 331] width 1315 height 663
click at [1208, 206] on div "Archiver l’opération" at bounding box center [1233, 207] width 105 height 22
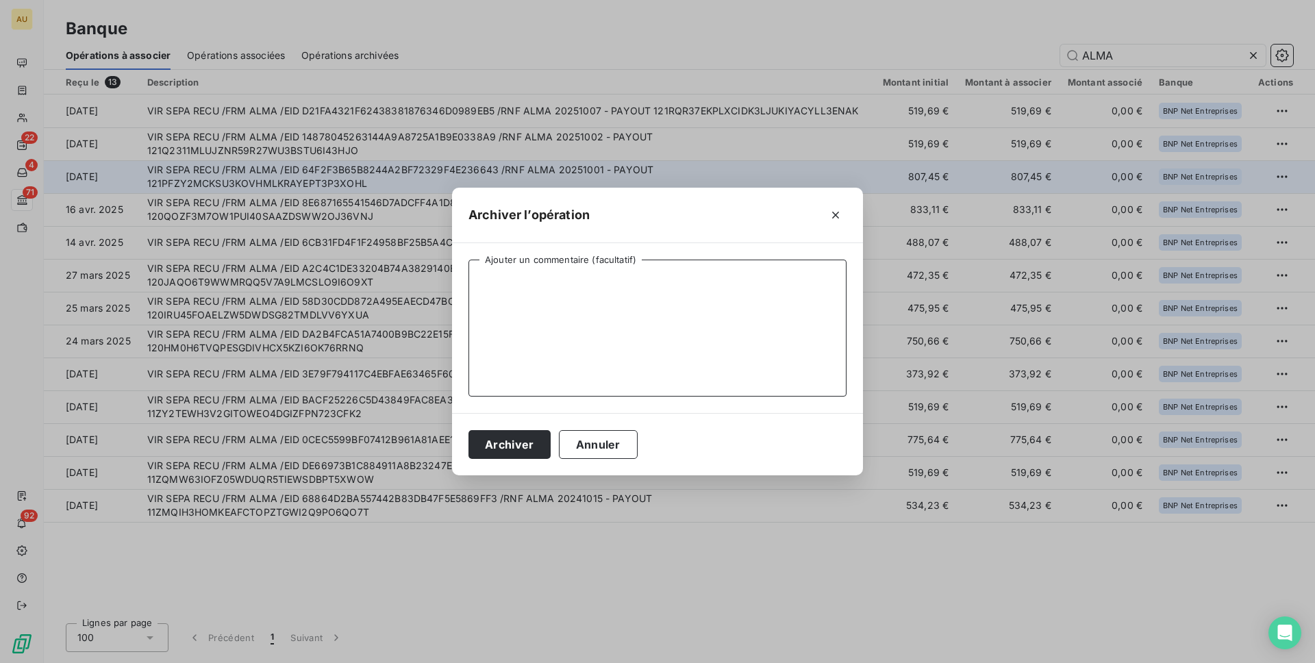
click at [610, 316] on textarea "Ajouter un commentaire (facultatif)" at bounding box center [657, 327] width 378 height 137
type textarea "D"
type textarea "Paiement complet BtoC"
click at [512, 448] on button "Archiver" at bounding box center [509, 444] width 82 height 29
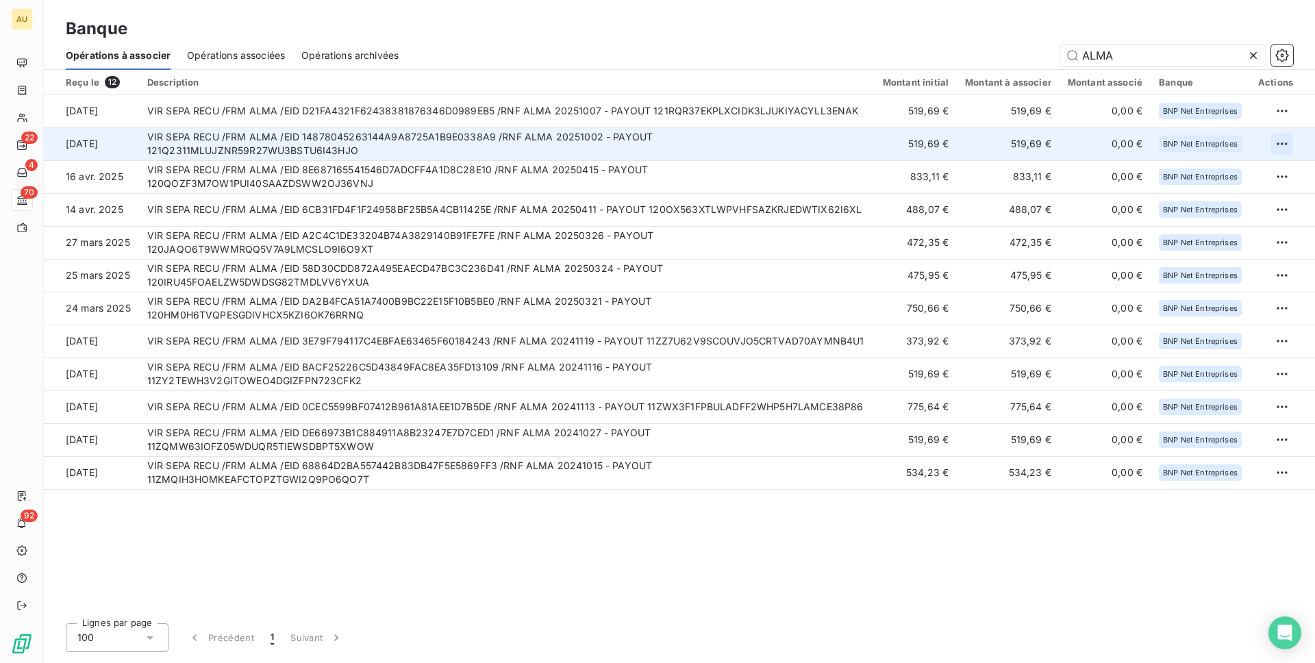
click at [1284, 143] on html "AU 22 4 70 92 Banque Opérations à associer Opérations associées Opérations arch…" at bounding box center [657, 331] width 1315 height 663
click at [1232, 181] on div "Archiver l’opération" at bounding box center [1233, 174] width 105 height 22
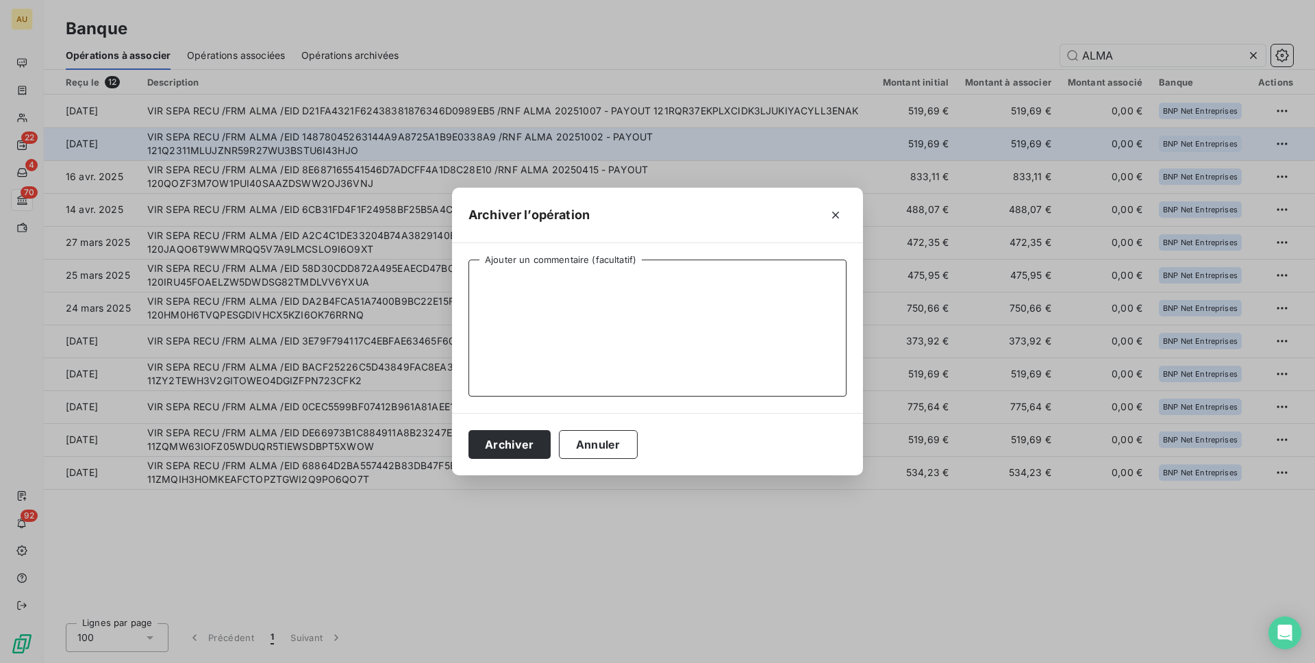
click at [725, 294] on textarea "Ajouter un commentaire (facultatif)" at bounding box center [657, 327] width 378 height 137
type textarea "Paiement complet BtoC"
click at [504, 446] on button "Archiver" at bounding box center [509, 444] width 82 height 29
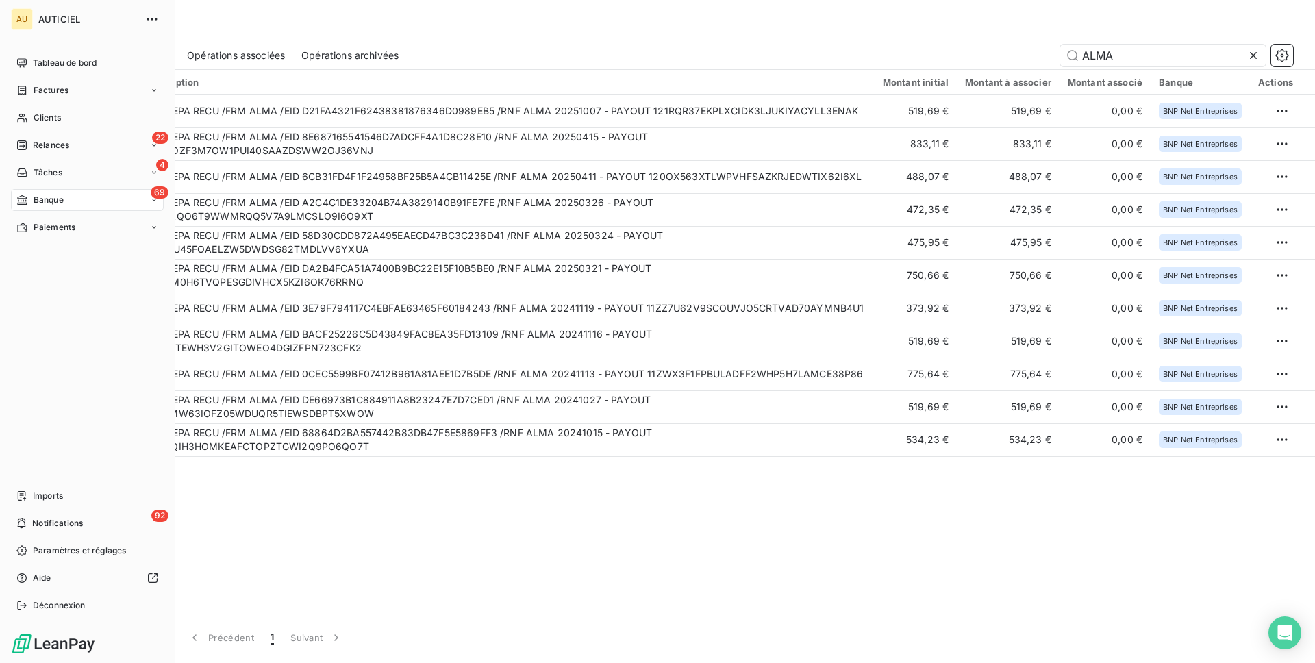
click at [56, 198] on span "Banque" at bounding box center [49, 200] width 30 height 12
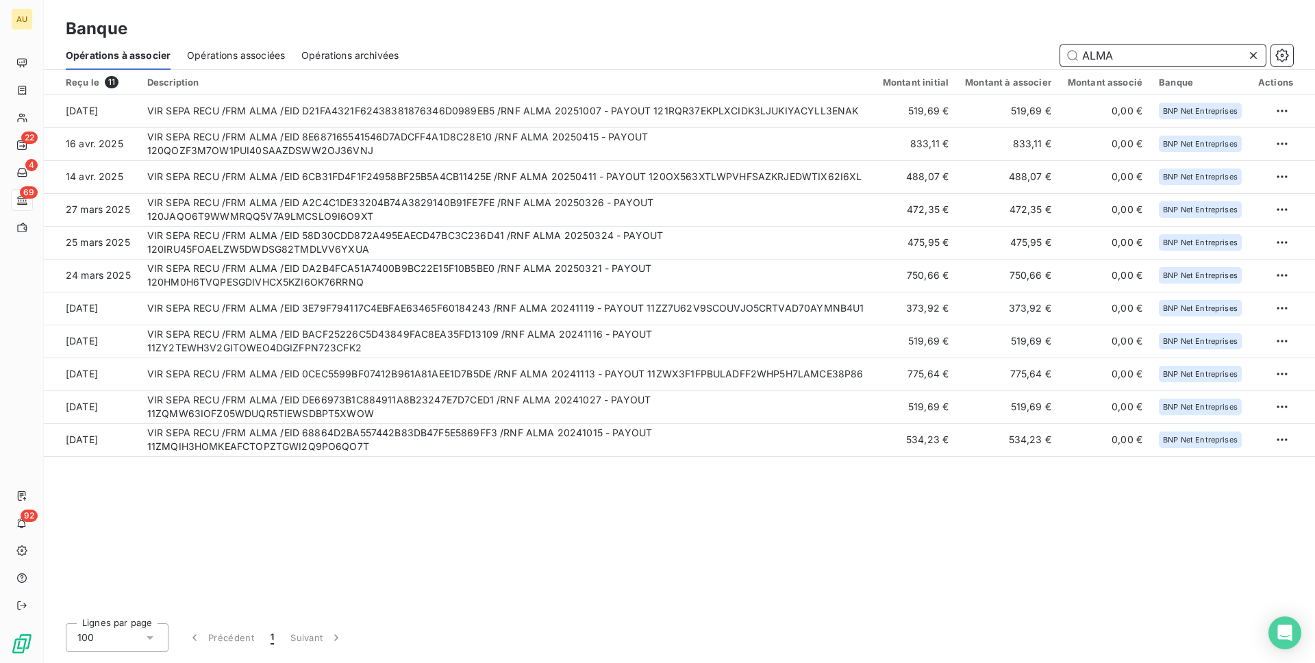
drag, startPoint x: 1127, startPoint y: 57, endPoint x: 991, endPoint y: 61, distance: 136.3
click at [991, 61] on div "ALMA" at bounding box center [854, 56] width 878 height 22
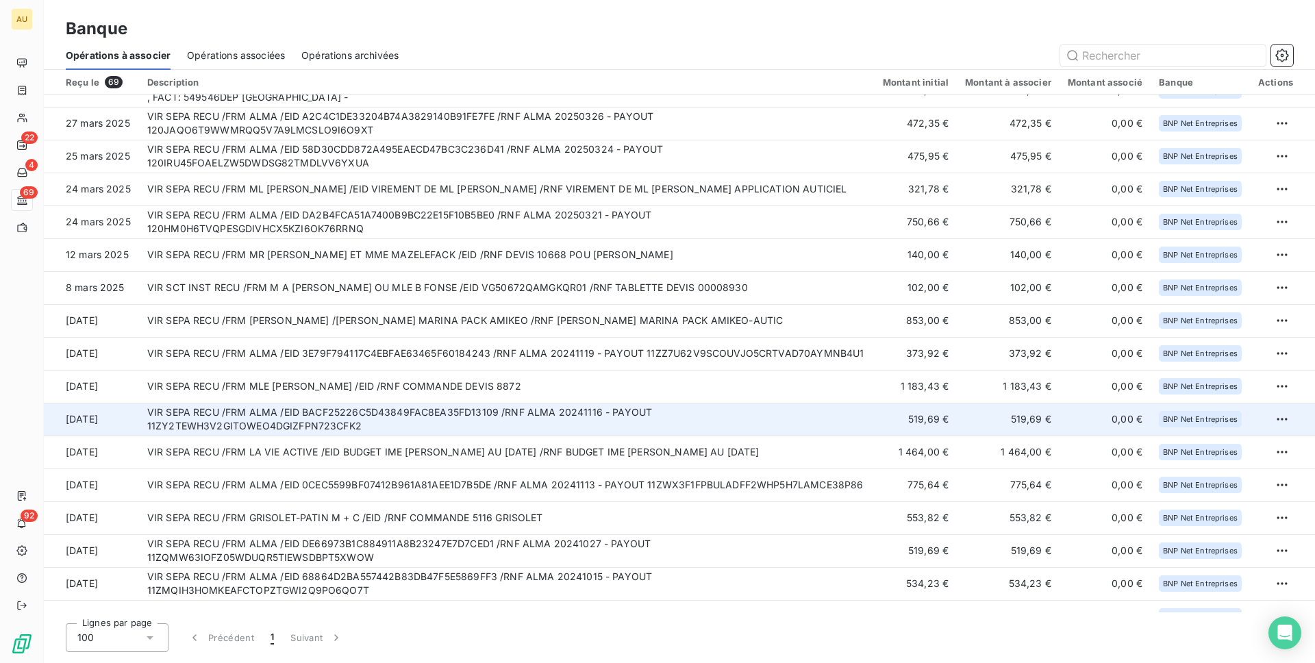
scroll to position [1751, 0]
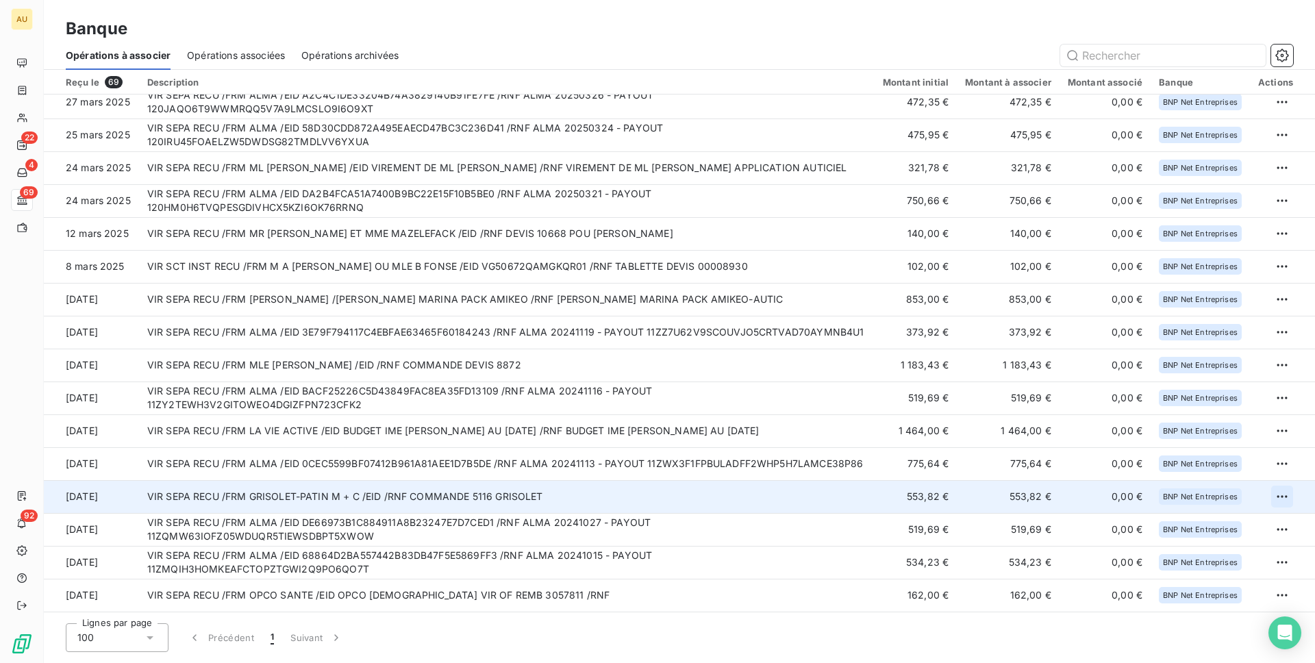
click at [1275, 495] on html "AU 22 4 69 92 Banque Opérations à associer Opérations associées Opérations arch…" at bounding box center [657, 331] width 1315 height 663
click at [1234, 523] on div "Archiver l’opération" at bounding box center [1228, 527] width 105 height 22
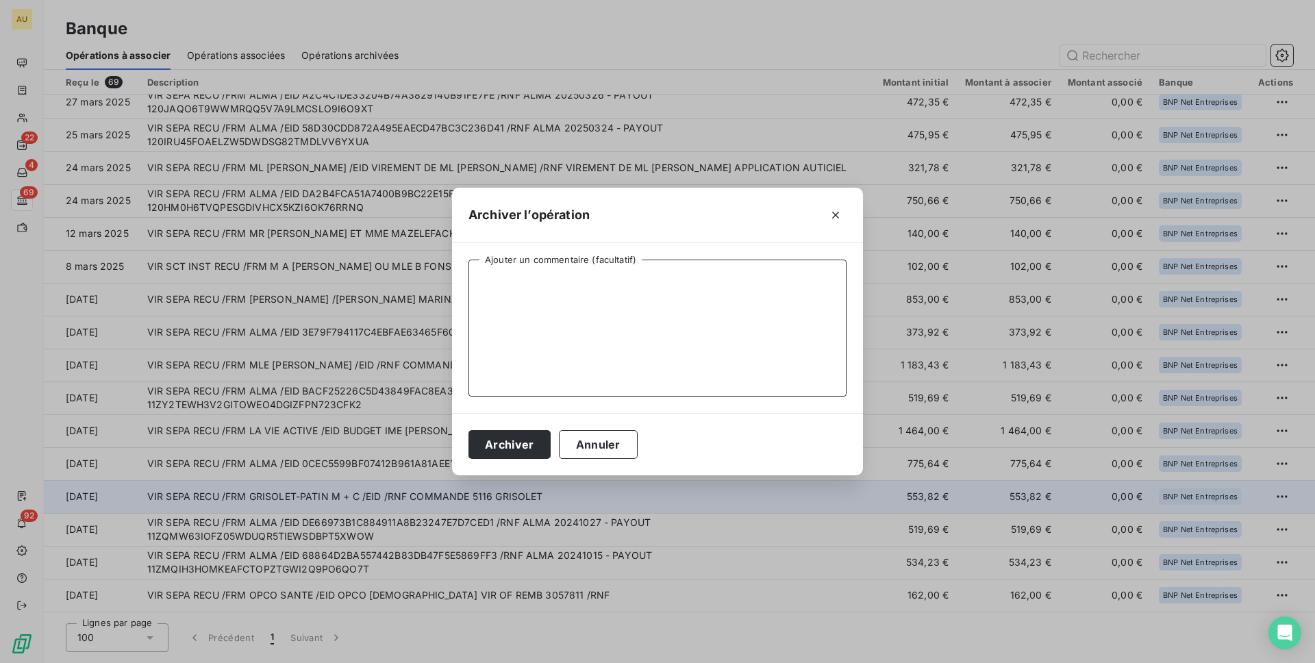
click at [639, 353] on textarea "Ajouter un commentaire (facultatif)" at bounding box center [657, 327] width 378 height 137
type textarea "Paiement complet BtoC"
click at [521, 442] on button "Archiver" at bounding box center [509, 444] width 82 height 29
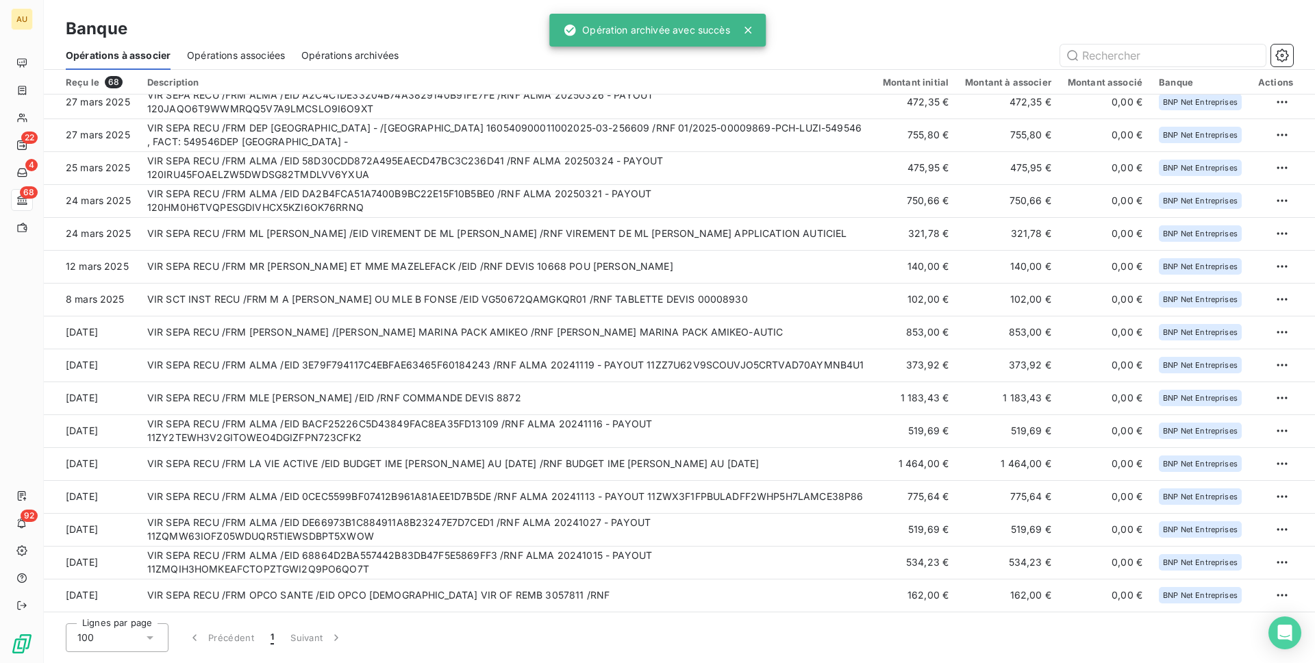
scroll to position [1718, 0]
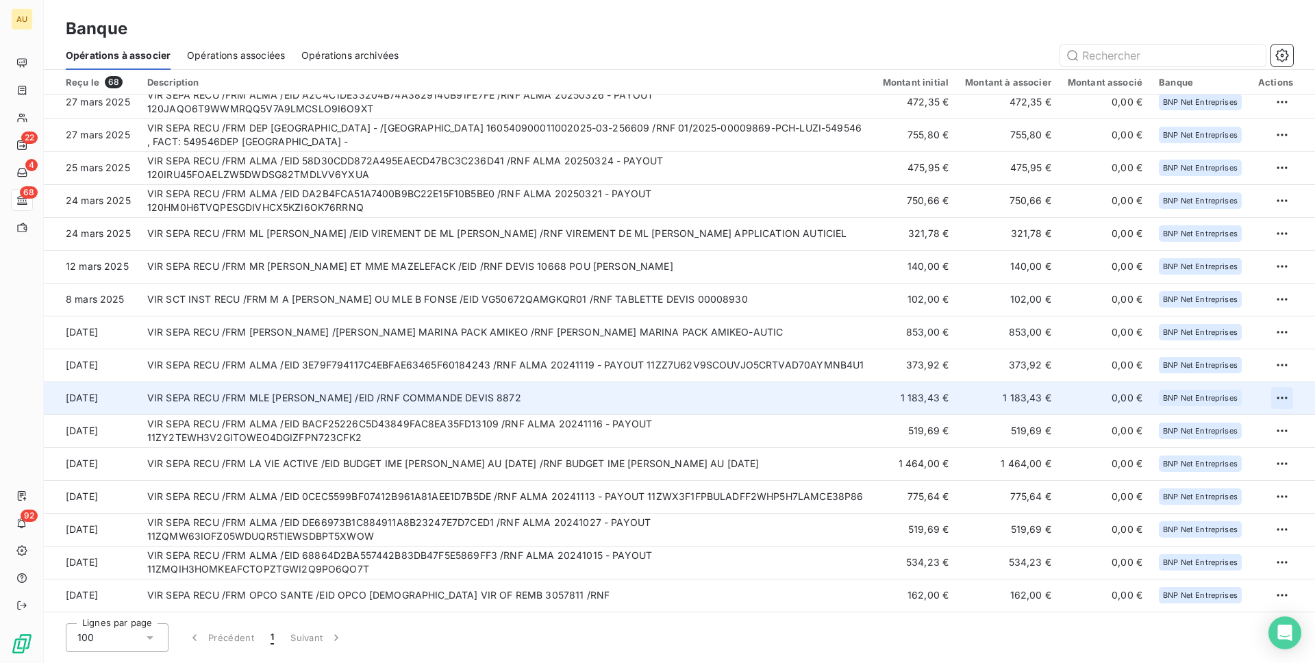
click at [1282, 394] on html "AU 22 4 68 92 Banque Opérations à associer Opérations associées Opérations arch…" at bounding box center [657, 331] width 1315 height 663
click at [1224, 431] on div "Archiver l’opération" at bounding box center [1228, 428] width 105 height 22
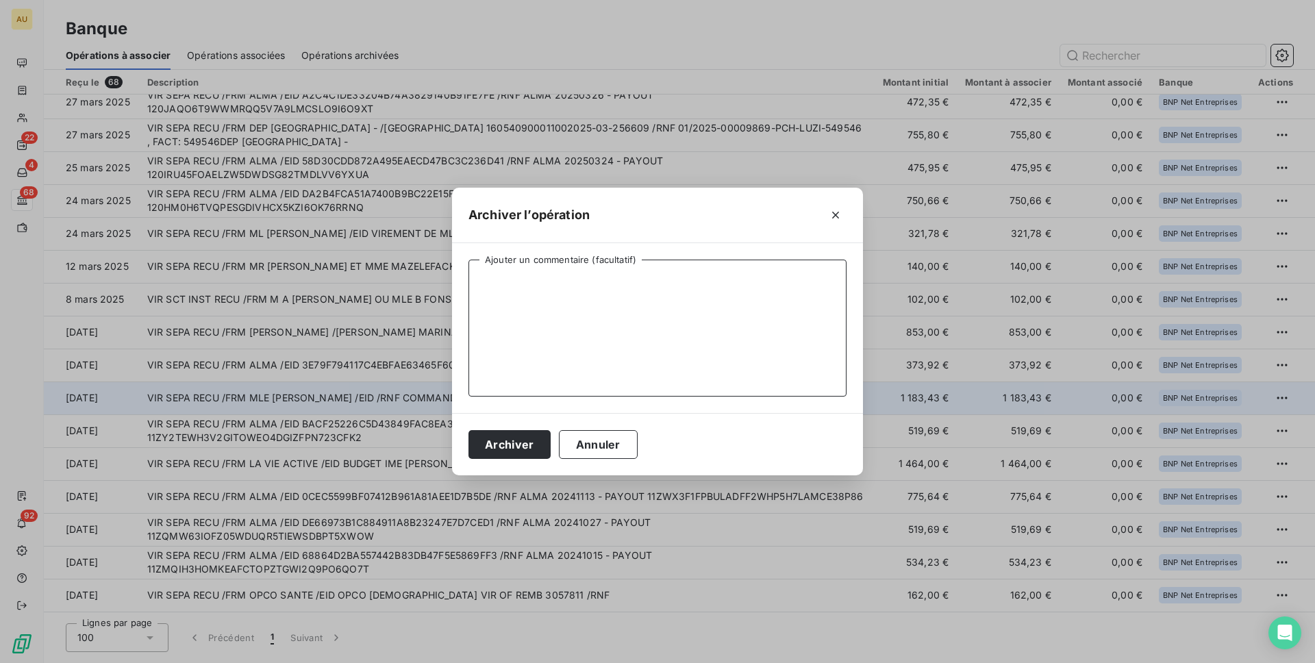
click at [528, 319] on textarea "Ajouter un commentaire (facultatif)" at bounding box center [657, 327] width 378 height 137
type textarea "Paiement complet BtoC"
click at [468, 430] on button "Archiver" at bounding box center [509, 444] width 82 height 29
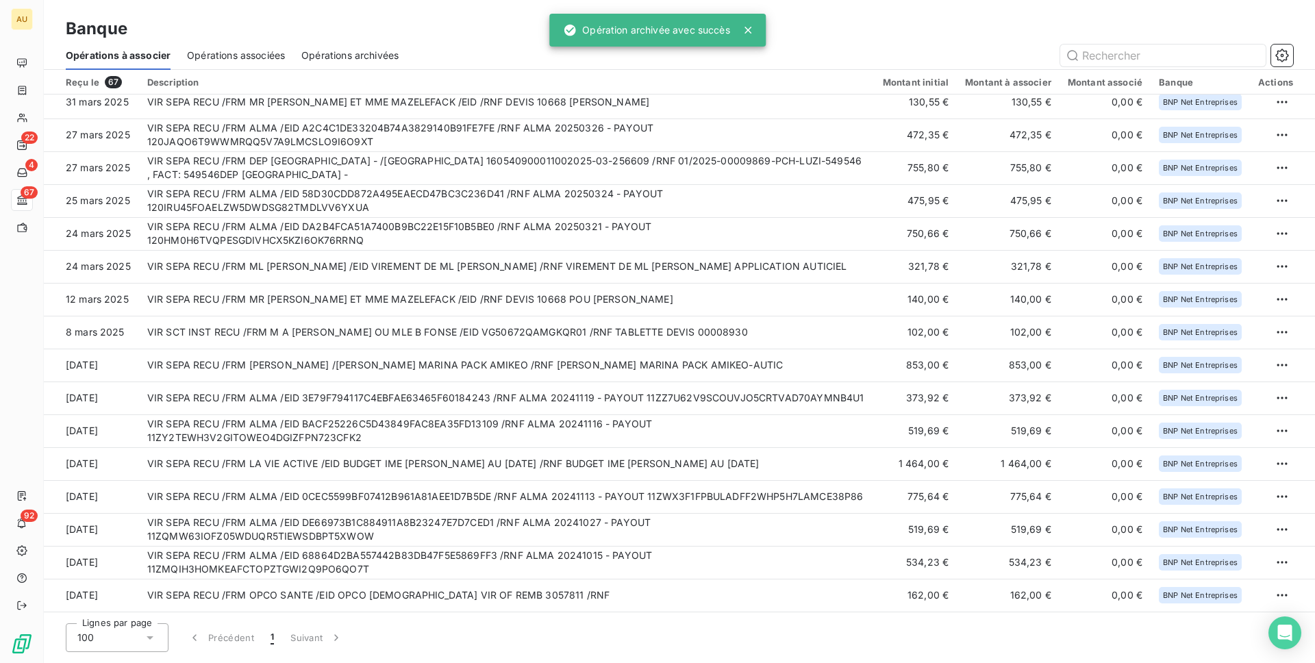
scroll to position [1685, 0]
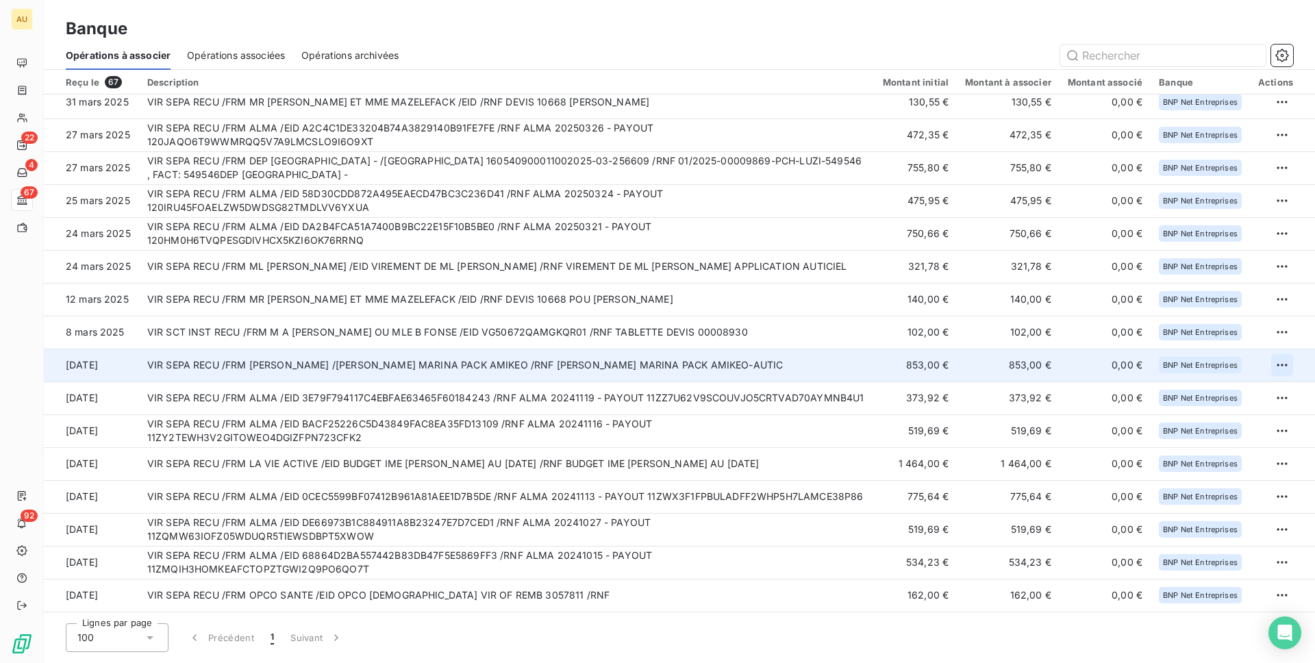
click at [1280, 363] on html "AU 22 4 67 92 Banque Opérations à associer Opérations associées Opérations arch…" at bounding box center [657, 331] width 1315 height 663
click at [1248, 392] on div "Archiver l’opération" at bounding box center [1228, 395] width 105 height 22
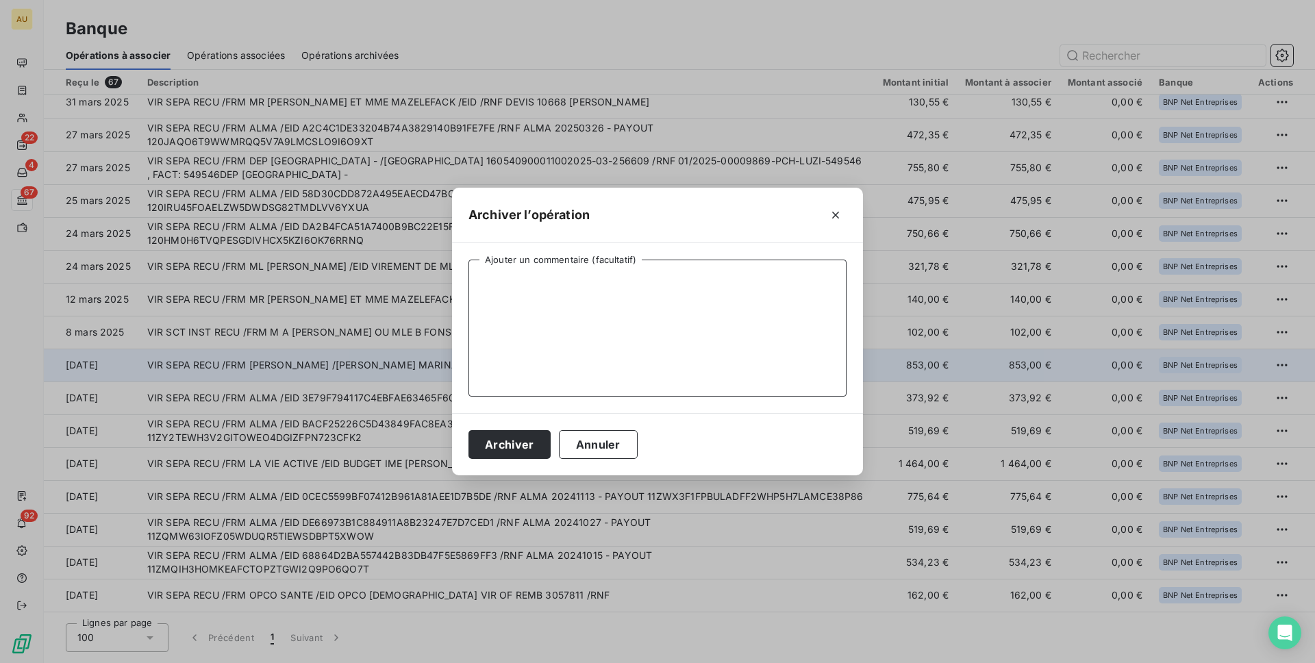
click at [692, 311] on textarea "Ajouter un commentaire (facultatif)" at bounding box center [657, 327] width 378 height 137
type textarea "Paiement complet BtoC"
click at [468, 430] on button "Archiver" at bounding box center [509, 444] width 82 height 29
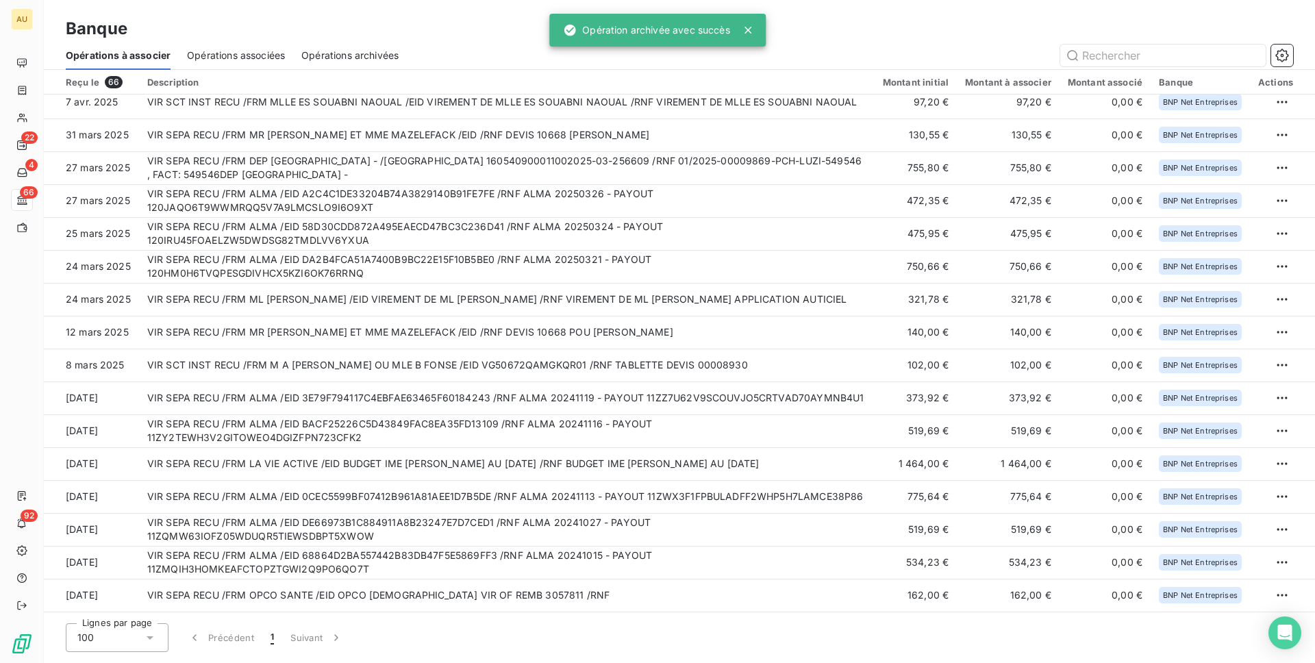
scroll to position [1652, 0]
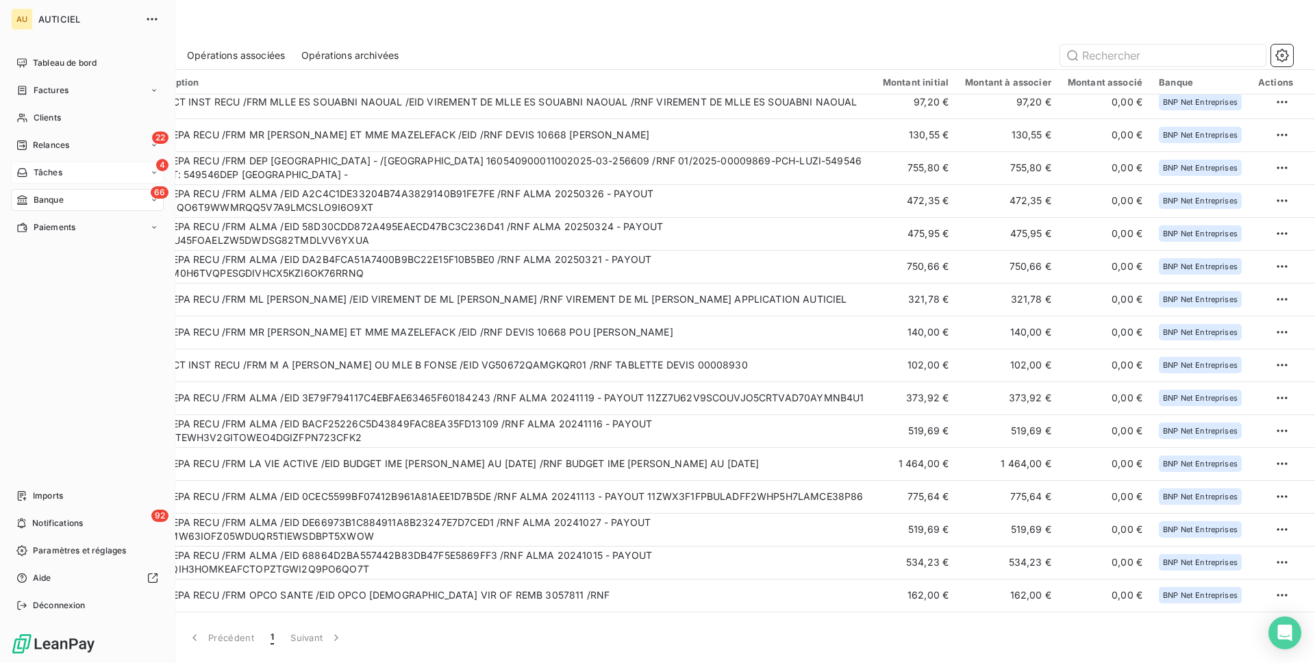
click at [73, 168] on div "4 Tâches" at bounding box center [87, 173] width 153 height 22
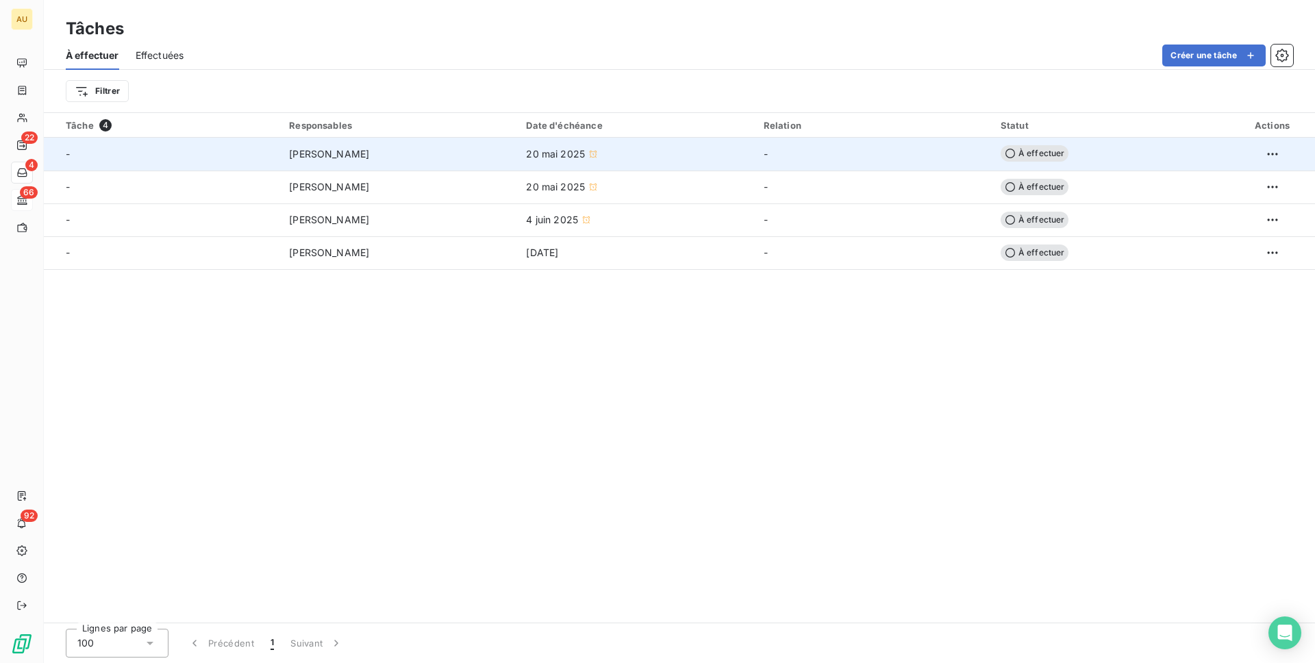
click at [285, 153] on td "[PERSON_NAME]" at bounding box center [399, 154] width 237 height 33
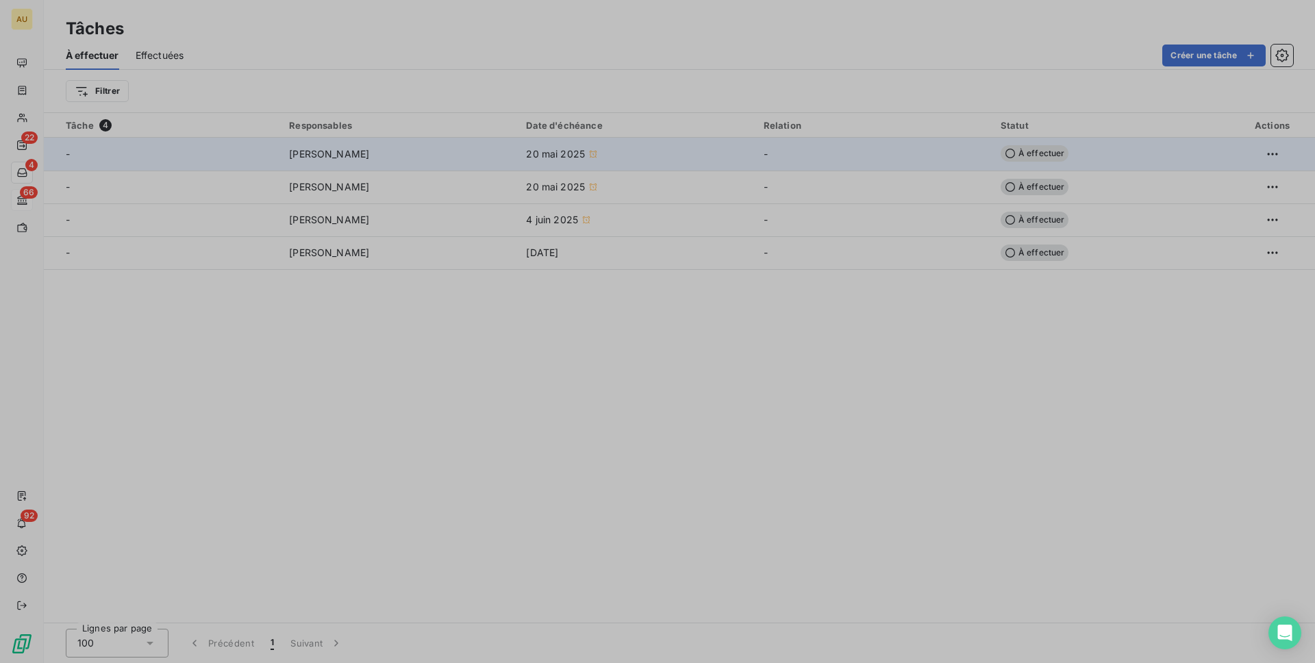
type input "[DATE]"
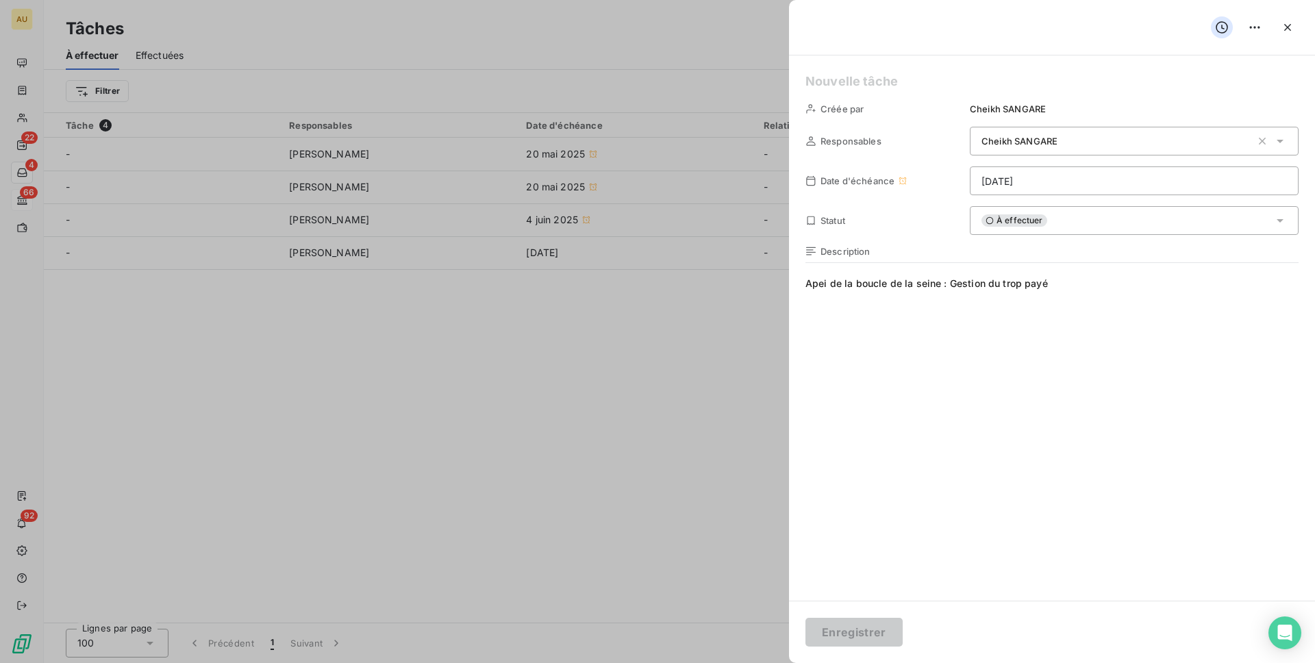
click at [605, 399] on div at bounding box center [657, 331] width 1315 height 663
click at [1287, 21] on icon "button" at bounding box center [1287, 28] width 14 height 14
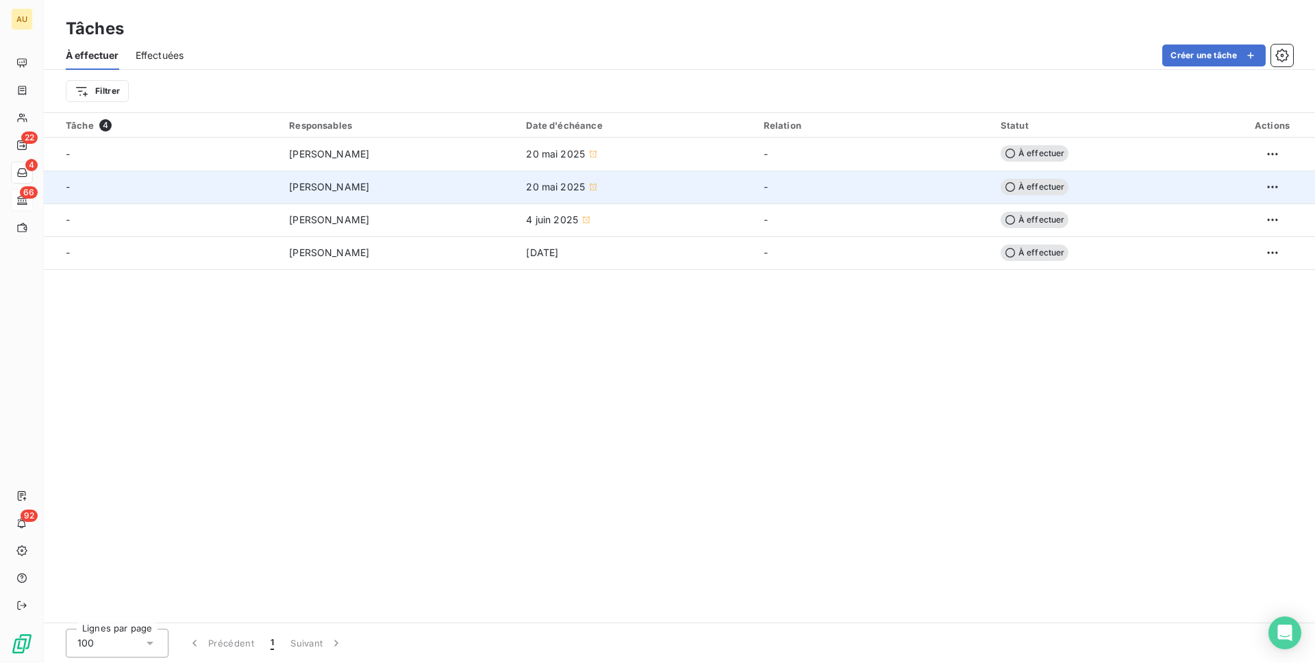
click at [335, 183] on span "[PERSON_NAME]" at bounding box center [329, 187] width 80 height 14
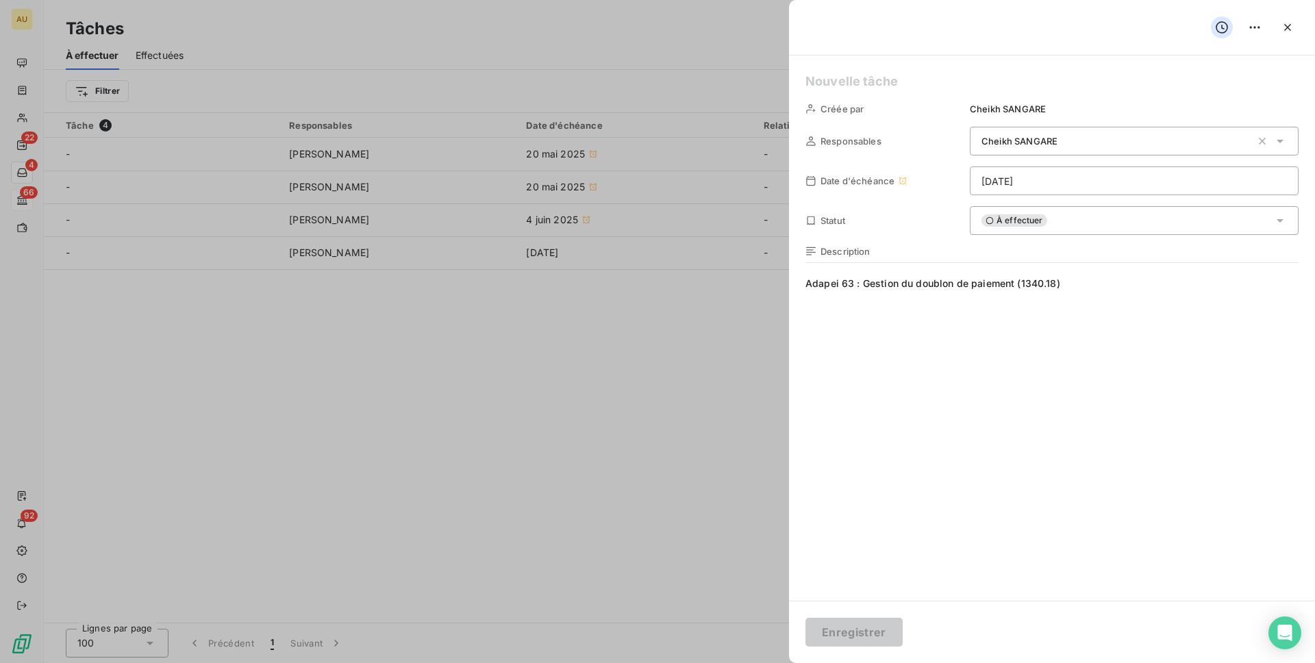
click at [731, 398] on div at bounding box center [657, 331] width 1315 height 663
click at [416, 299] on div at bounding box center [657, 331] width 1315 height 663
click at [1285, 26] on icon "button" at bounding box center [1287, 27] width 7 height 7
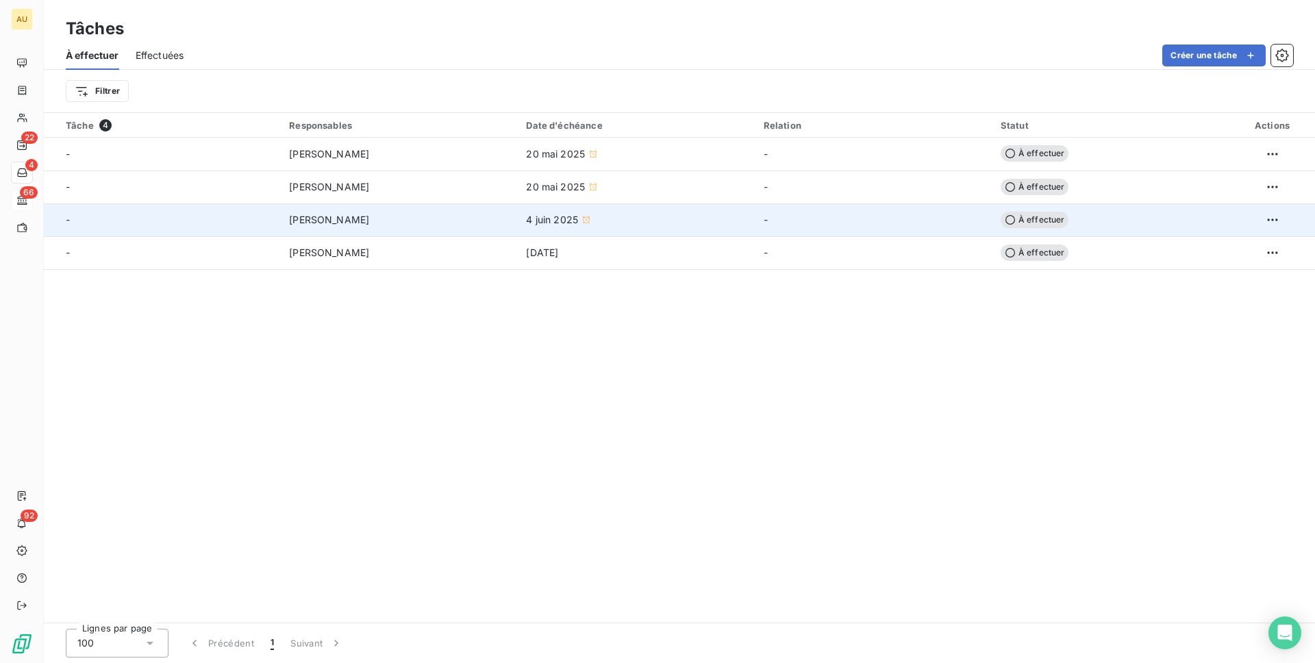
click at [345, 219] on span "[PERSON_NAME]" at bounding box center [329, 220] width 80 height 14
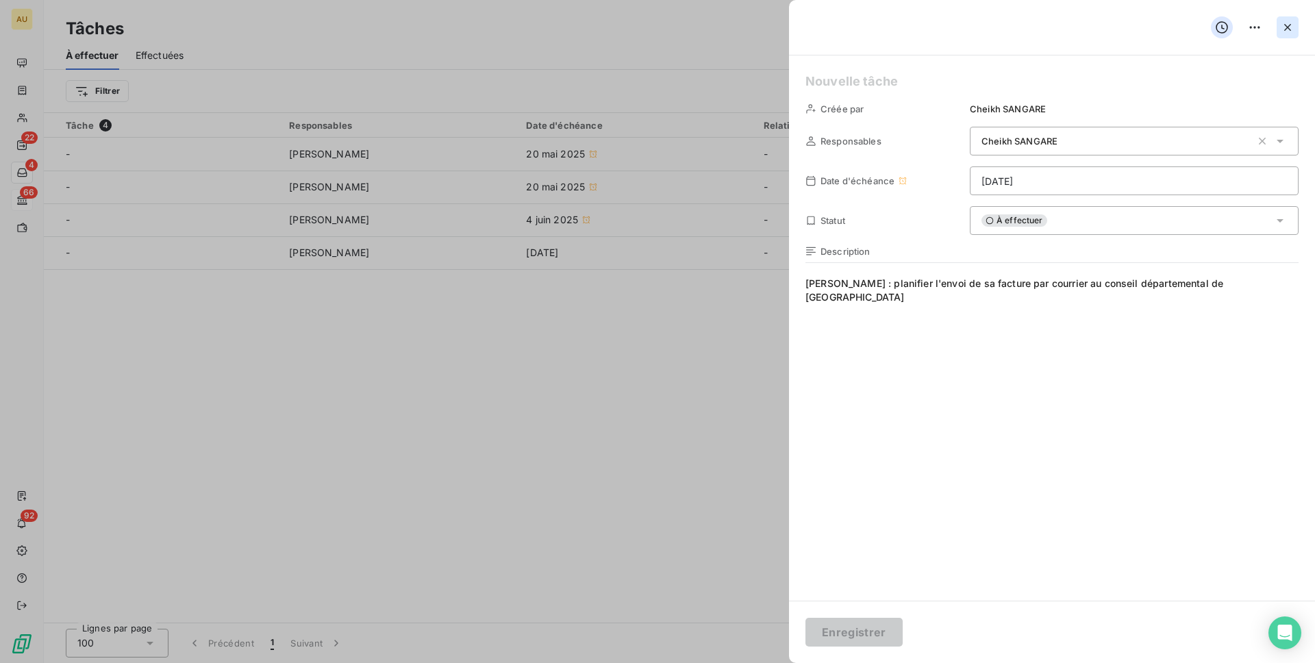
click at [1296, 35] on button "button" at bounding box center [1287, 27] width 22 height 22
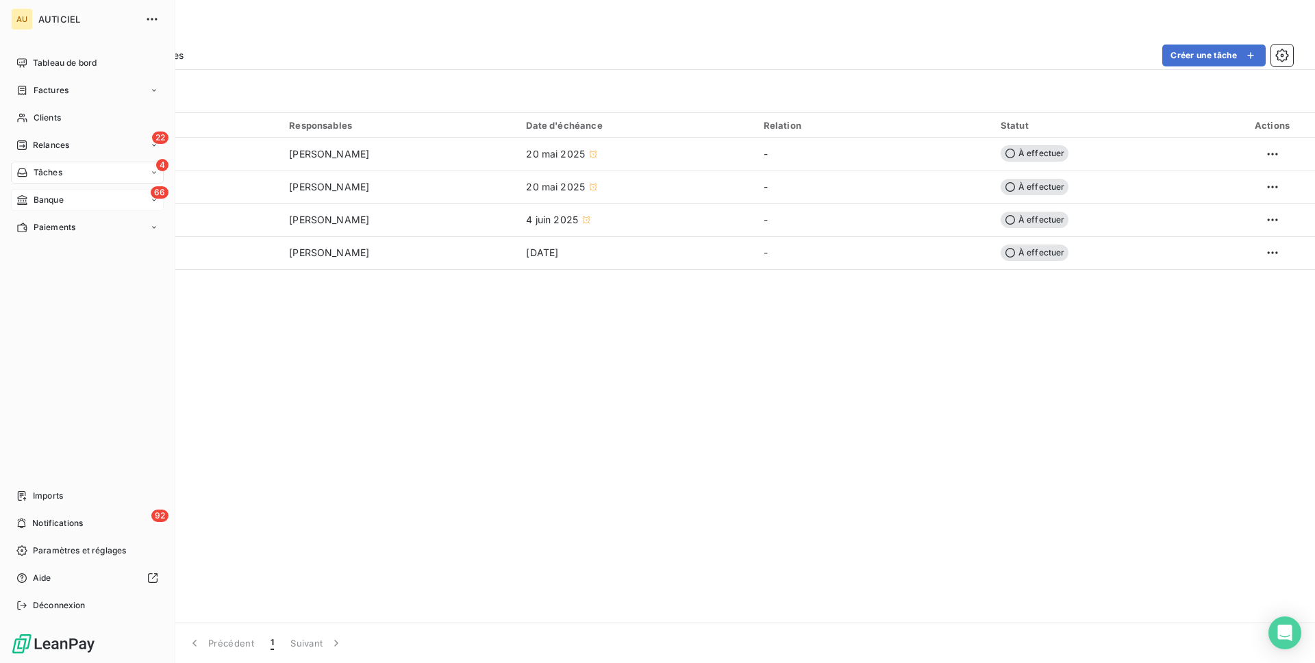
click at [70, 199] on div "66 Banque" at bounding box center [87, 200] width 153 height 22
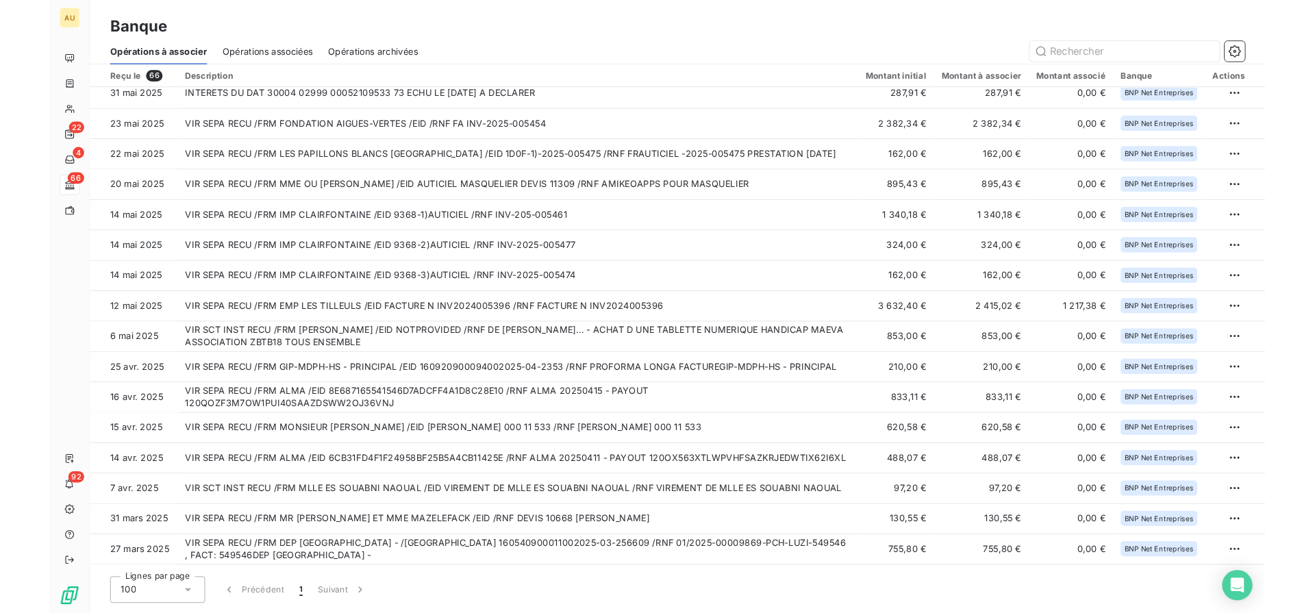
scroll to position [1652, 0]
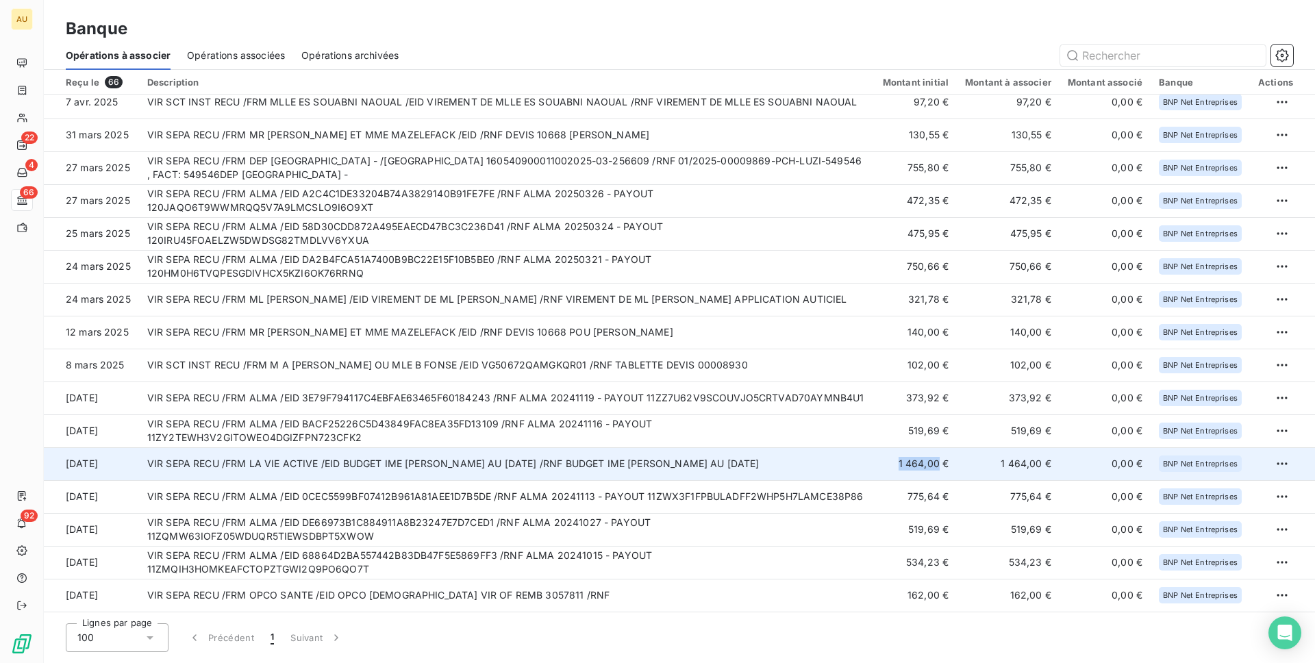
copy td "1 464,00"
drag, startPoint x: 937, startPoint y: 463, endPoint x: 887, endPoint y: 463, distance: 50.0
click at [887, 463] on td "1 464,00 €" at bounding box center [915, 463] width 82 height 33
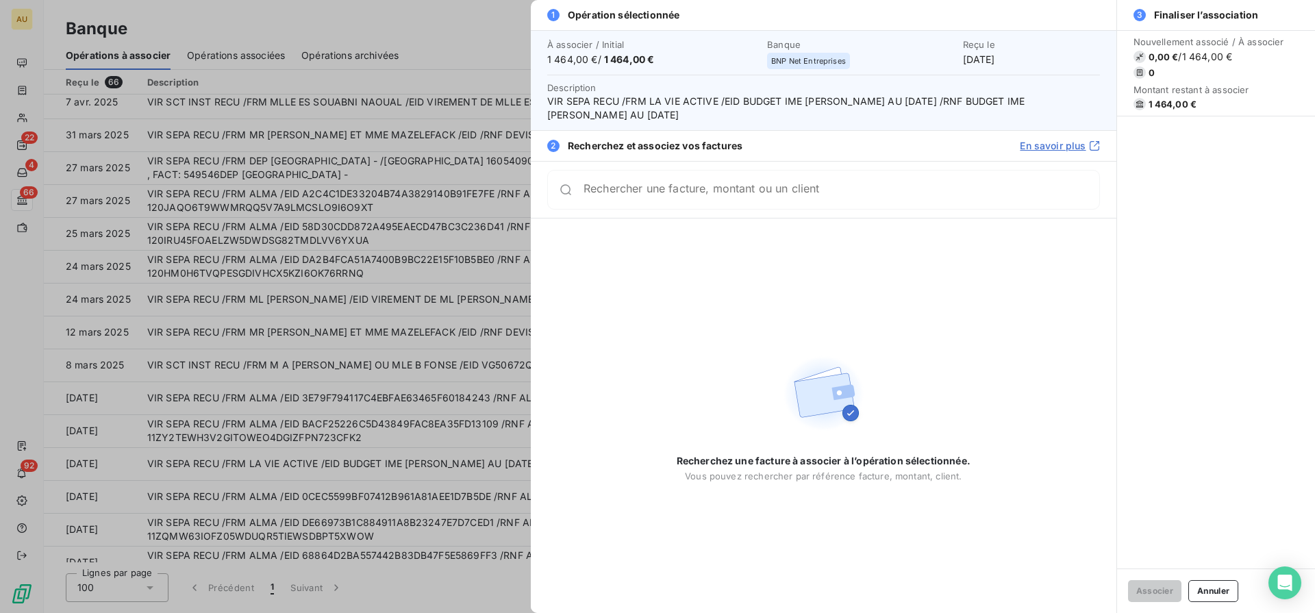
click at [550, 96] on span "VIR SEPA RECU /FRM LA VIE ACTIVE /EID BUDGET IME [PERSON_NAME] AU [DATE] /RNF B…" at bounding box center [823, 107] width 553 height 27
drag, startPoint x: 550, startPoint y: 96, endPoint x: 638, endPoint y: 117, distance: 90.2
click at [638, 117] on span "VIR SEPA RECU /FRM LA VIE ACTIVE /EID BUDGET IME [PERSON_NAME] AU [DATE] /RNF B…" at bounding box center [823, 107] width 553 height 27
click at [296, 359] on div at bounding box center [657, 306] width 1315 height 613
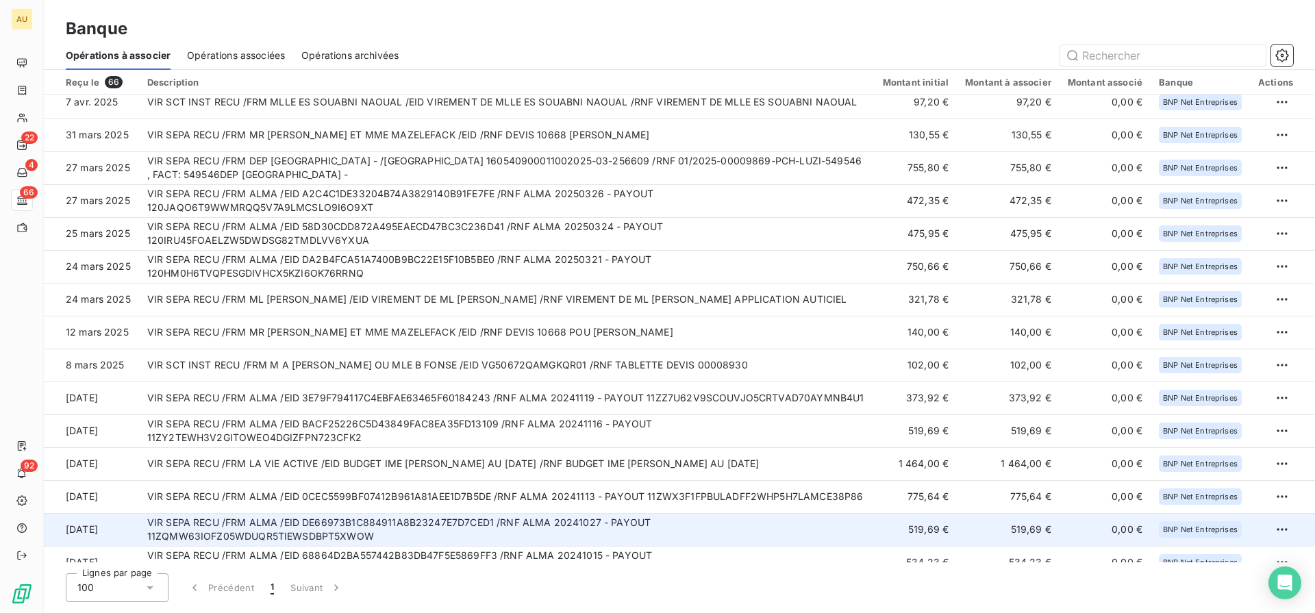
scroll to position [1702, 0]
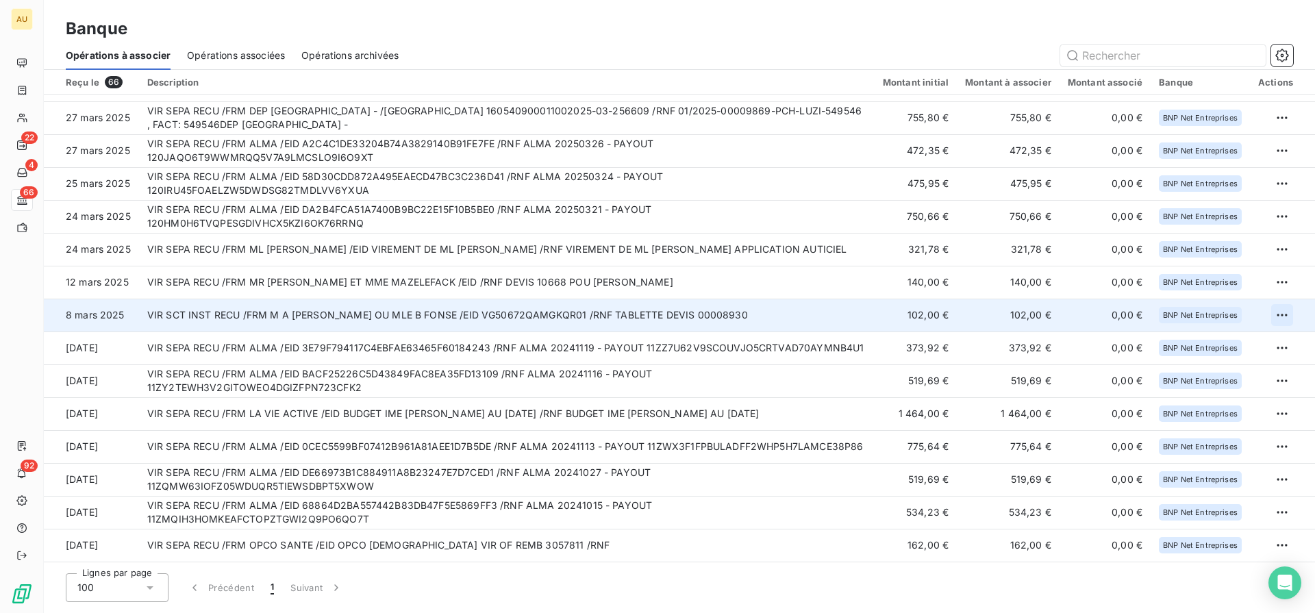
click at [1276, 309] on html "AU 22 4 66 92 Banque Opérations à associer Opérations associées Opérations arch…" at bounding box center [657, 306] width 1315 height 613
click at [1228, 345] on div "Archiver l’opération" at bounding box center [1228, 345] width 105 height 22
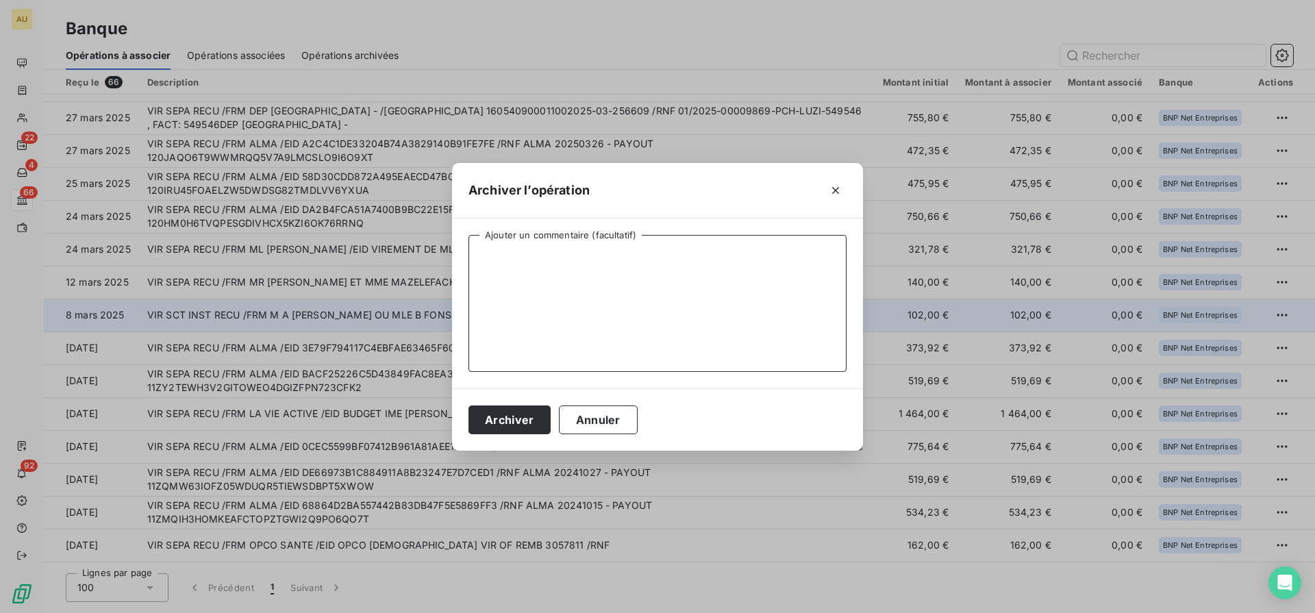
click at [768, 301] on textarea "Ajouter un commentaire (facultatif)" at bounding box center [657, 303] width 378 height 137
click at [783, 255] on textarea "Paiement BtoC Mdph déjà affecté avant l'arrivée de la facture dan,s [PERSON_NAM…" at bounding box center [657, 303] width 378 height 137
type textarea "Paiement BtoC Mdph déjà affecté avant l'arrivée de la facture dans Leanpay"
click at [468, 405] on button "Archiver" at bounding box center [509, 419] width 82 height 29
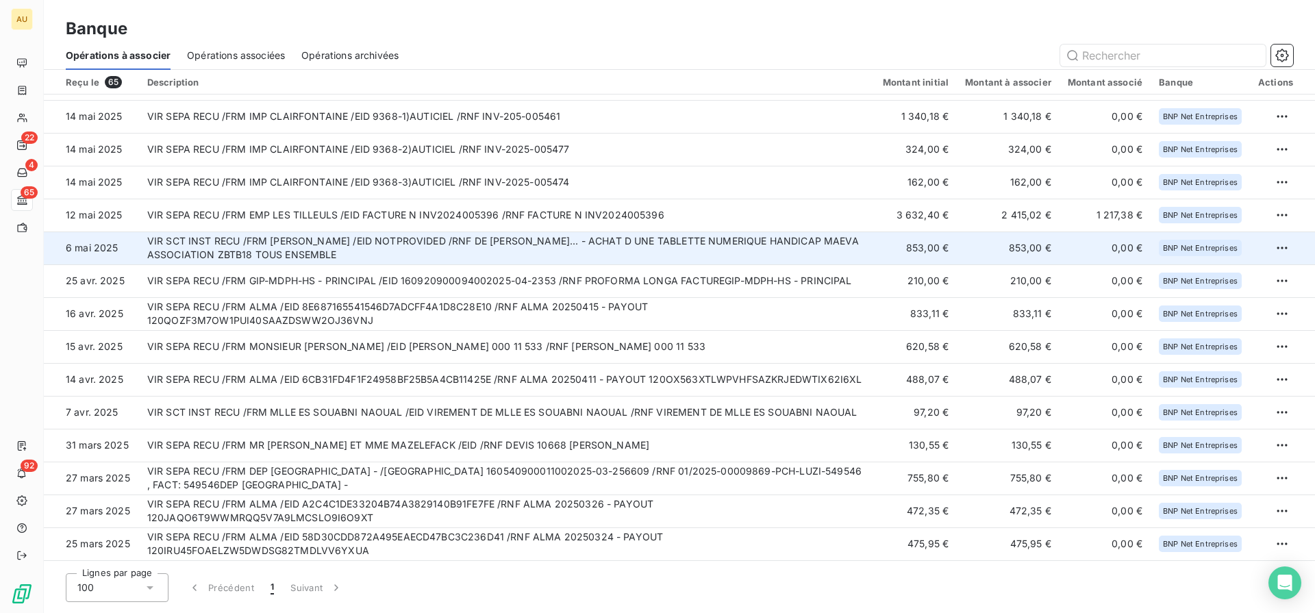
scroll to position [0, 0]
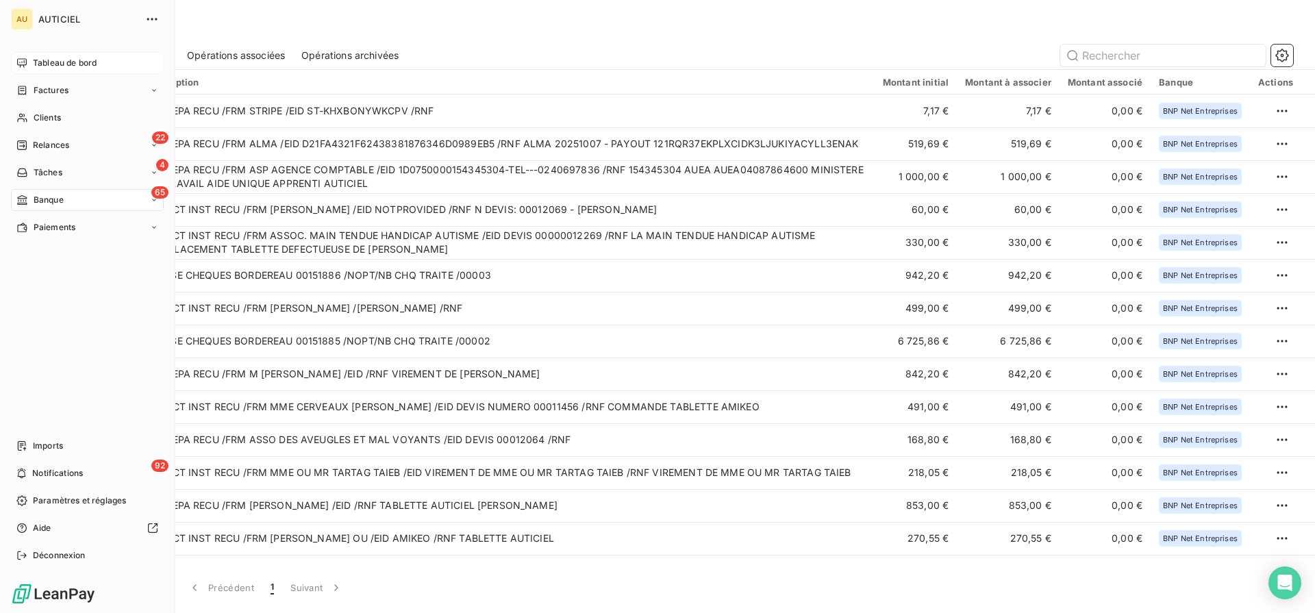
click at [26, 65] on icon at bounding box center [21, 63] width 11 height 11
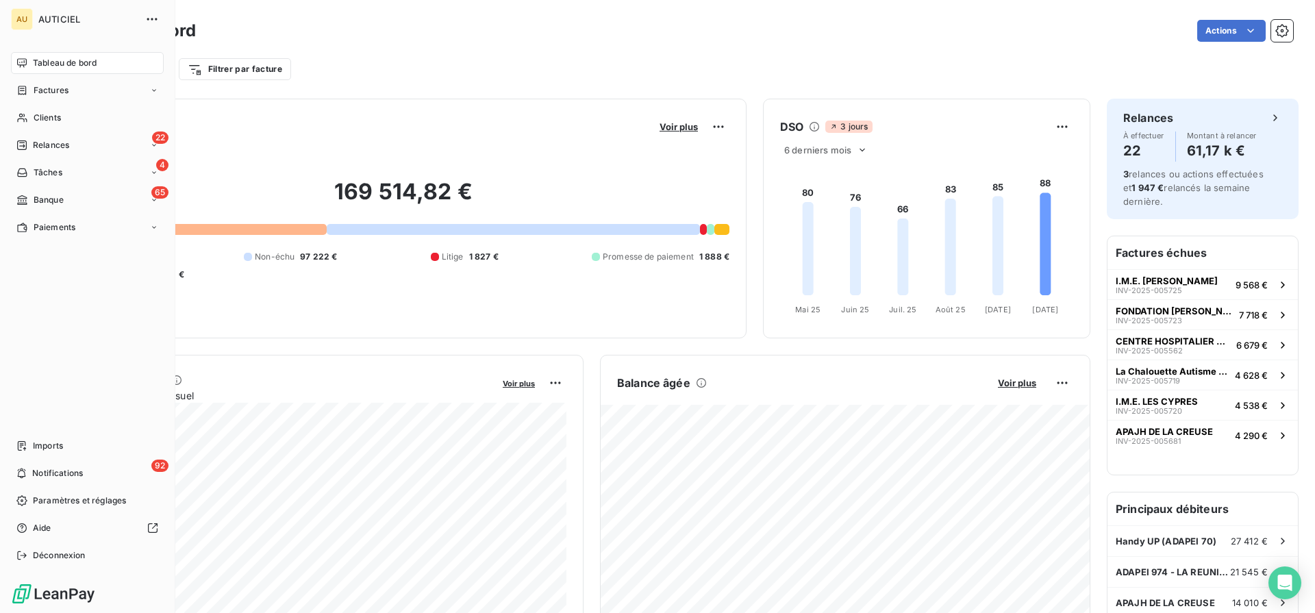
click at [35, 199] on span "Banque" at bounding box center [49, 200] width 30 height 12
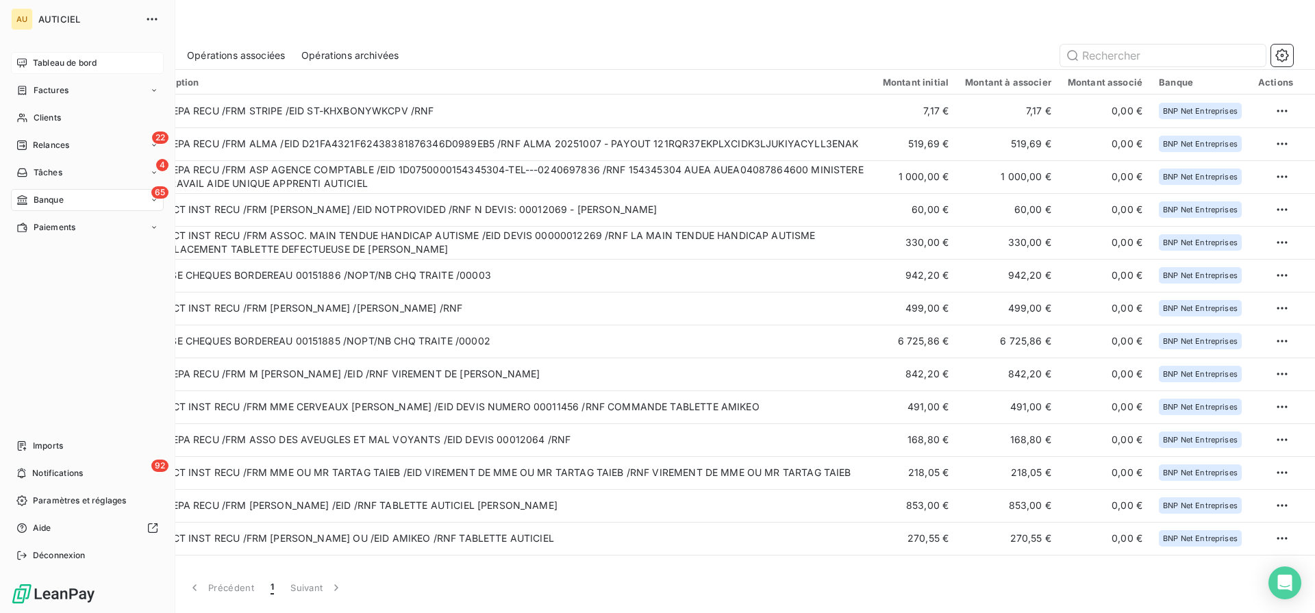
click at [36, 66] on span "Tableau de bord" at bounding box center [65, 63] width 64 height 12
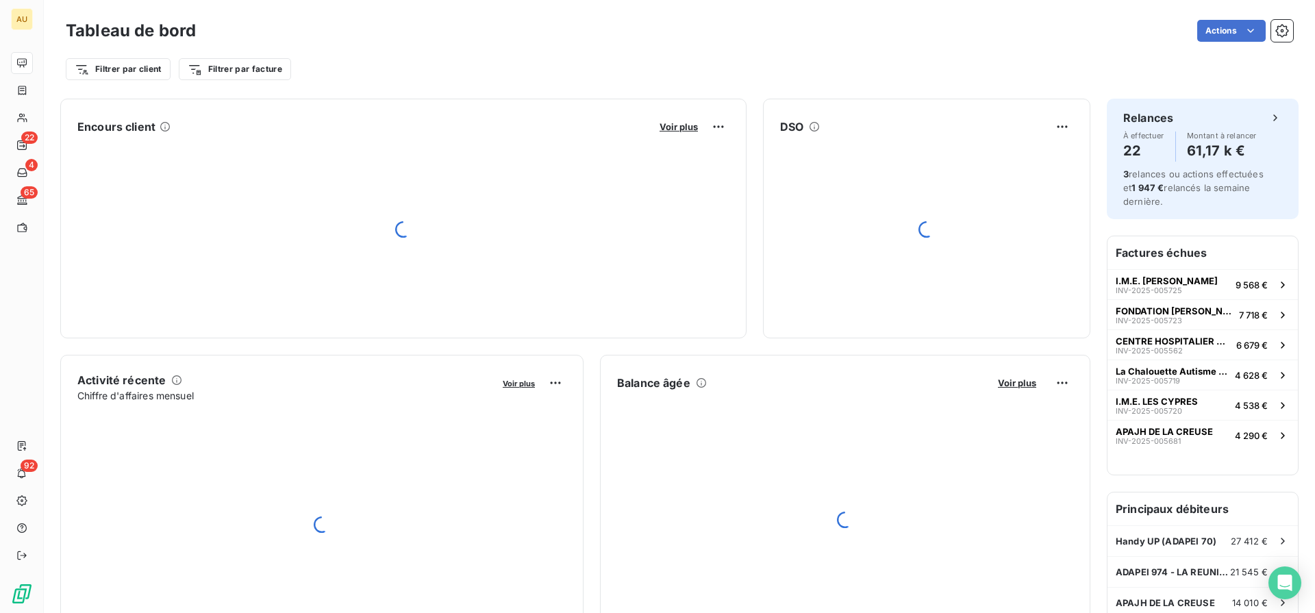
click at [717, 70] on div "Filtrer par client Filtrer par facture" at bounding box center [679, 69] width 1227 height 26
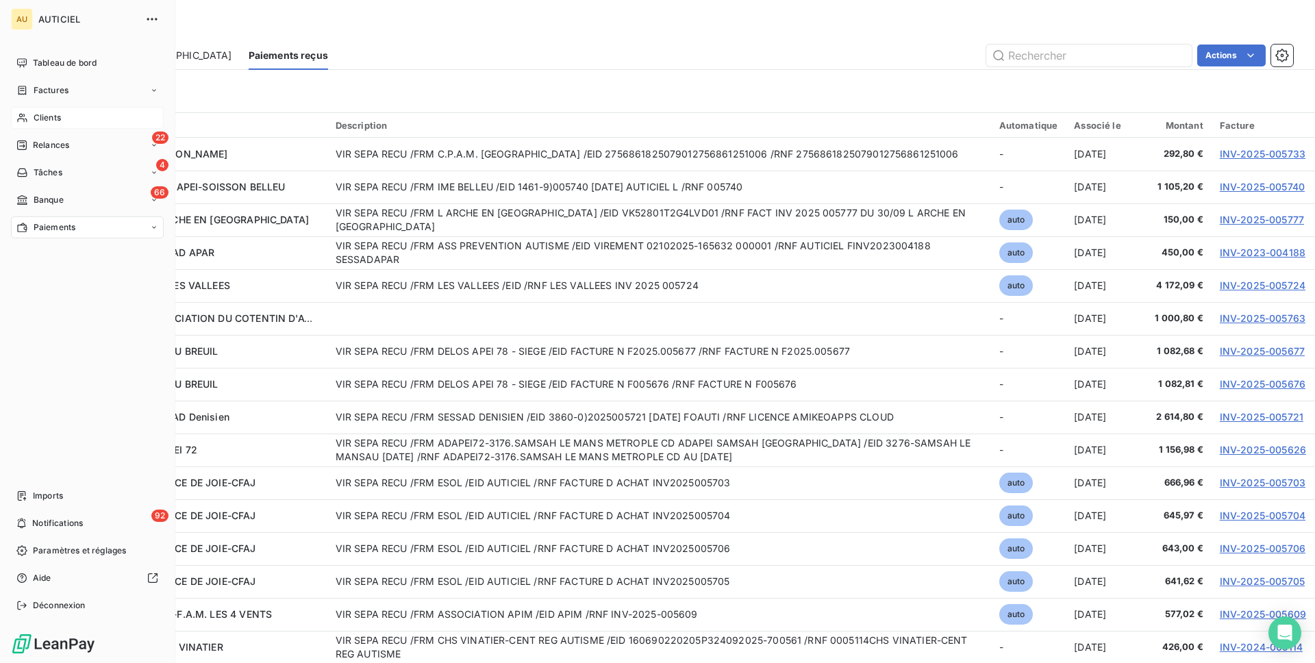
click at [47, 112] on span "Clients" at bounding box center [47, 118] width 27 height 12
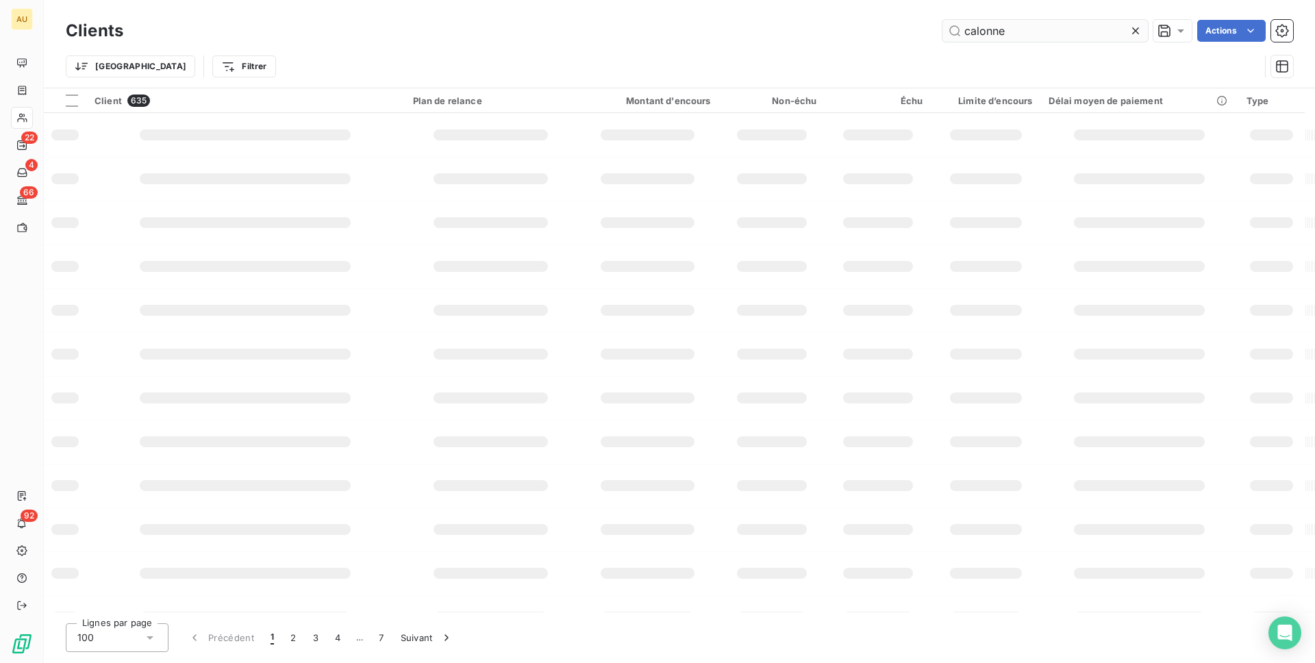
type input "calonne"
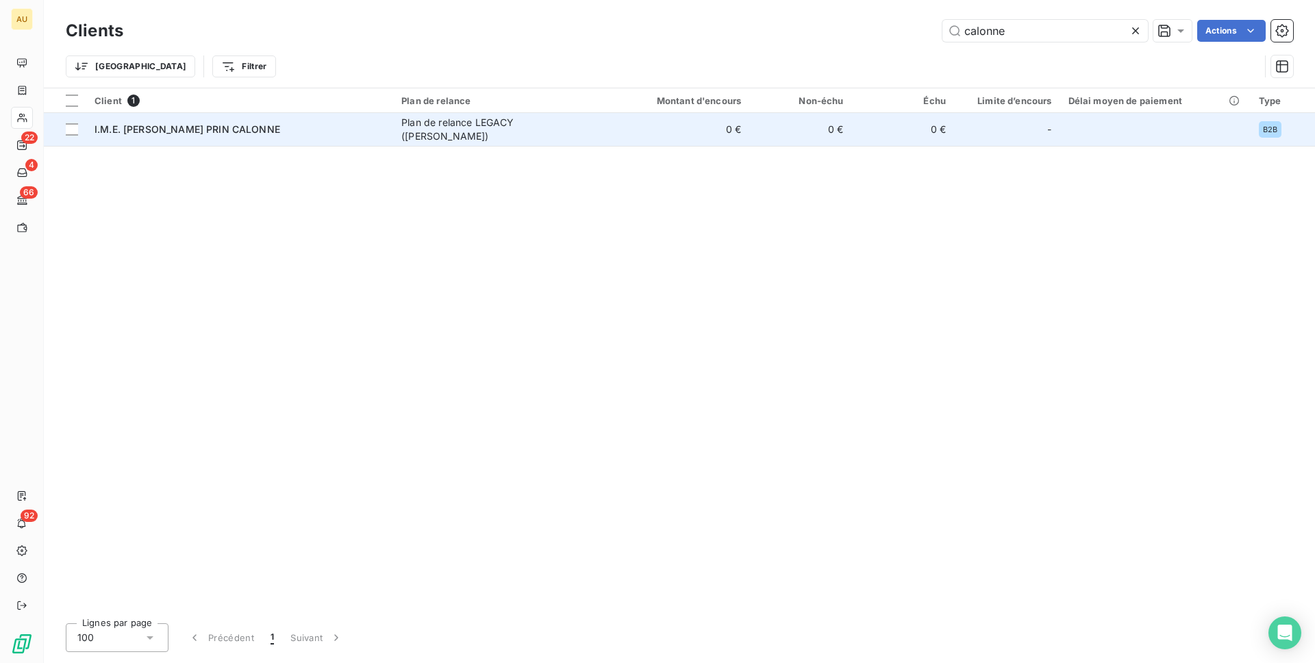
click at [280, 131] on div "I.M.E. JEANNETTE PRIN CALONNE" at bounding box center [239, 130] width 290 height 14
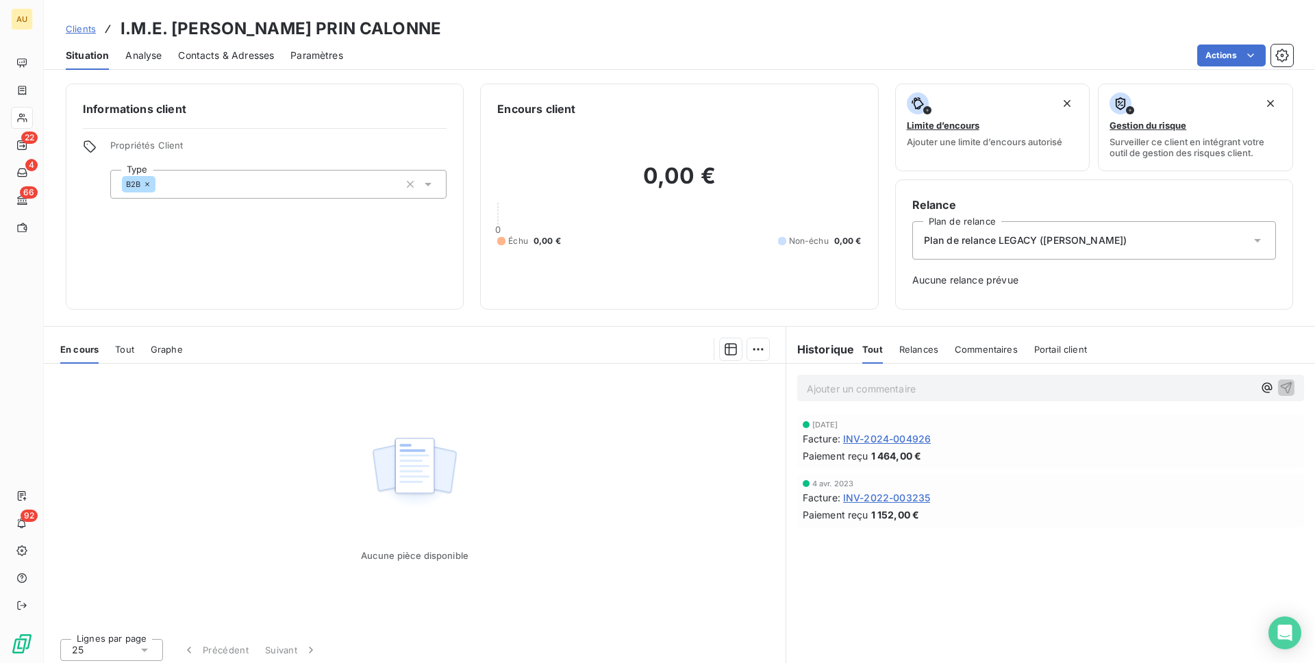
click at [718, 470] on div "Aucune pièce disponible" at bounding box center [414, 496] width 741 height 264
click at [704, 440] on div "Aucune pièce disponible" at bounding box center [414, 496] width 741 height 264
click at [661, 51] on div "Actions" at bounding box center [825, 56] width 933 height 22
click at [877, 58] on div "Actions" at bounding box center [825, 56] width 933 height 22
drag, startPoint x: 915, startPoint y: 455, endPoint x: 878, endPoint y: 455, distance: 37.0
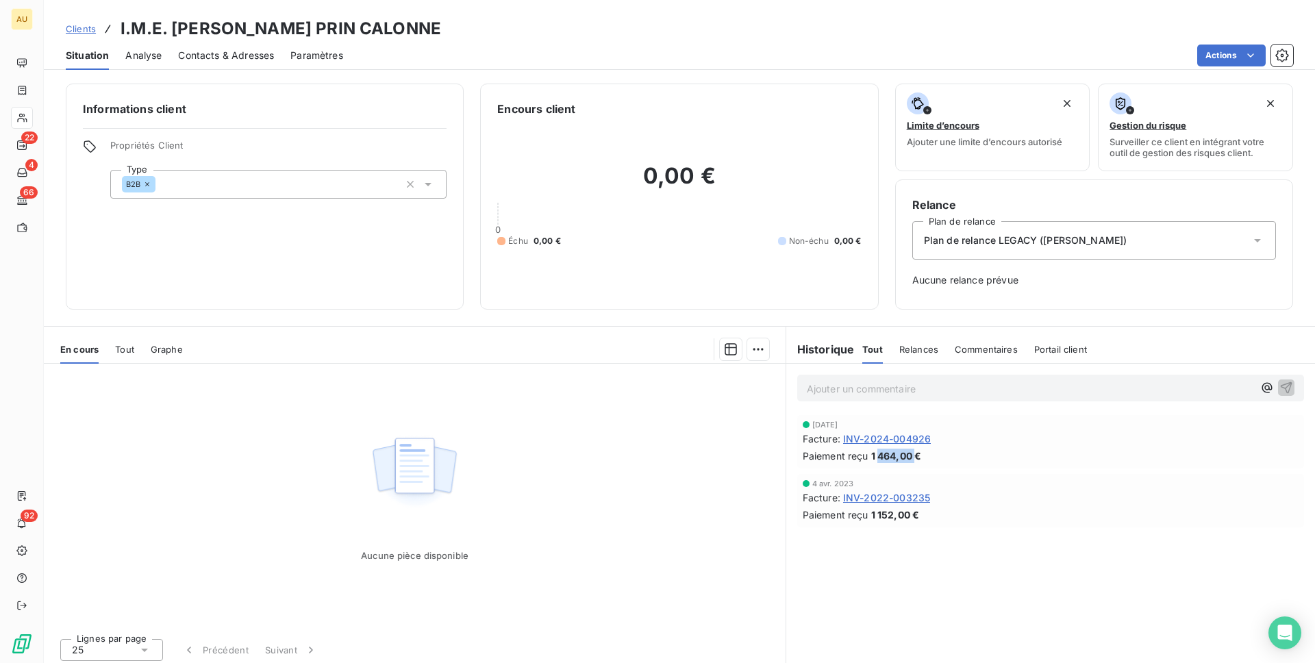
click at [878, 455] on span "1 464,00 €" at bounding box center [896, 455] width 51 height 14
click at [919, 459] on span "1 464,00 €" at bounding box center [896, 455] width 51 height 14
drag, startPoint x: 909, startPoint y: 457, endPoint x: 875, endPoint y: 457, distance: 34.2
click at [875, 457] on span "1 464,00 €" at bounding box center [896, 455] width 51 height 14
click at [913, 461] on span "1 464,00 €" at bounding box center [896, 455] width 51 height 14
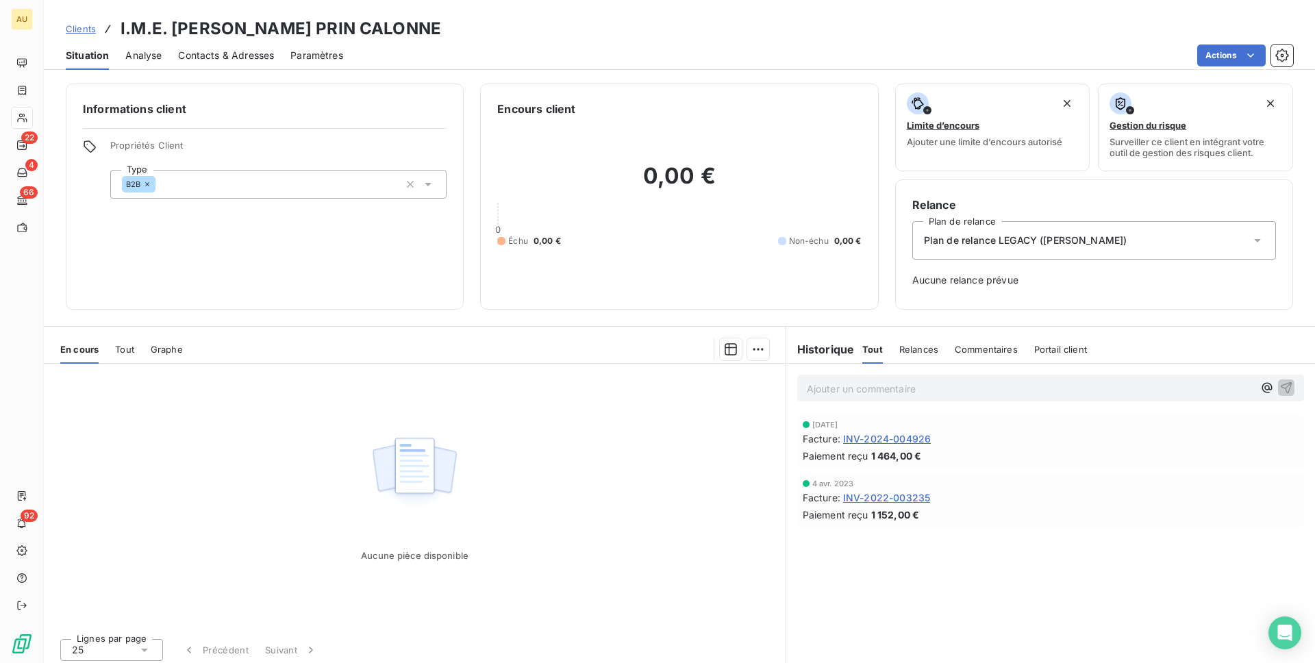
click at [911, 454] on span "1 464,00 €" at bounding box center [896, 455] width 51 height 14
drag, startPoint x: 911, startPoint y: 454, endPoint x: 872, endPoint y: 453, distance: 39.7
click at [872, 453] on span "1 464,00 €" at bounding box center [896, 455] width 51 height 14
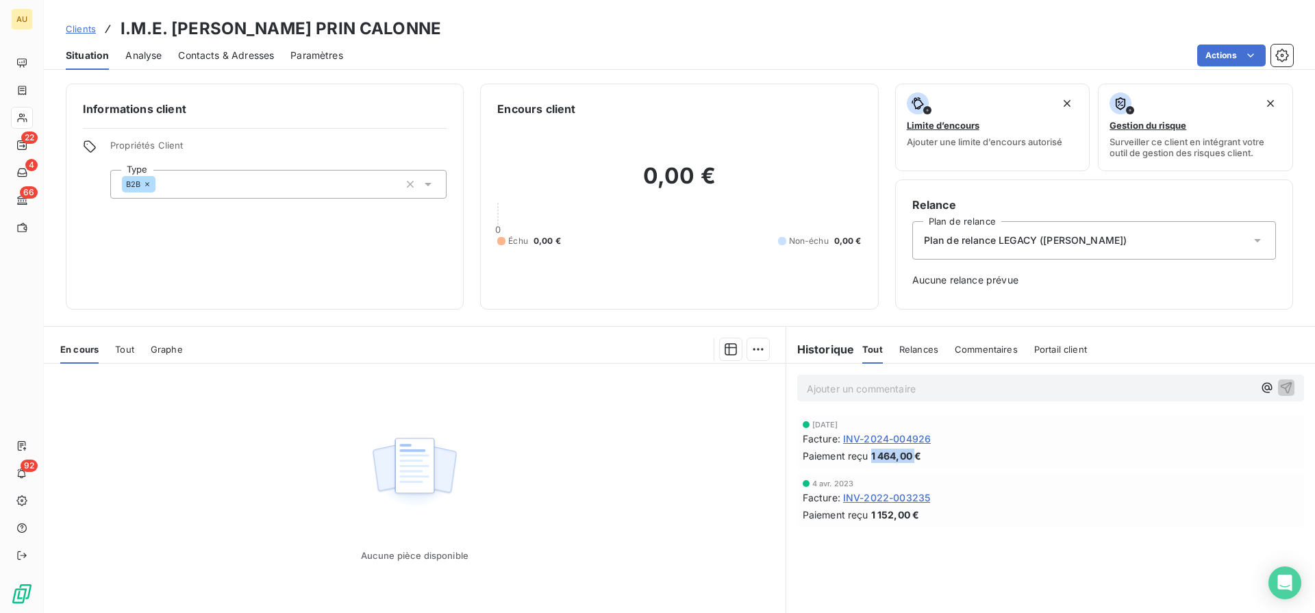
click at [86, 26] on span "Clients" at bounding box center [81, 28] width 30 height 11
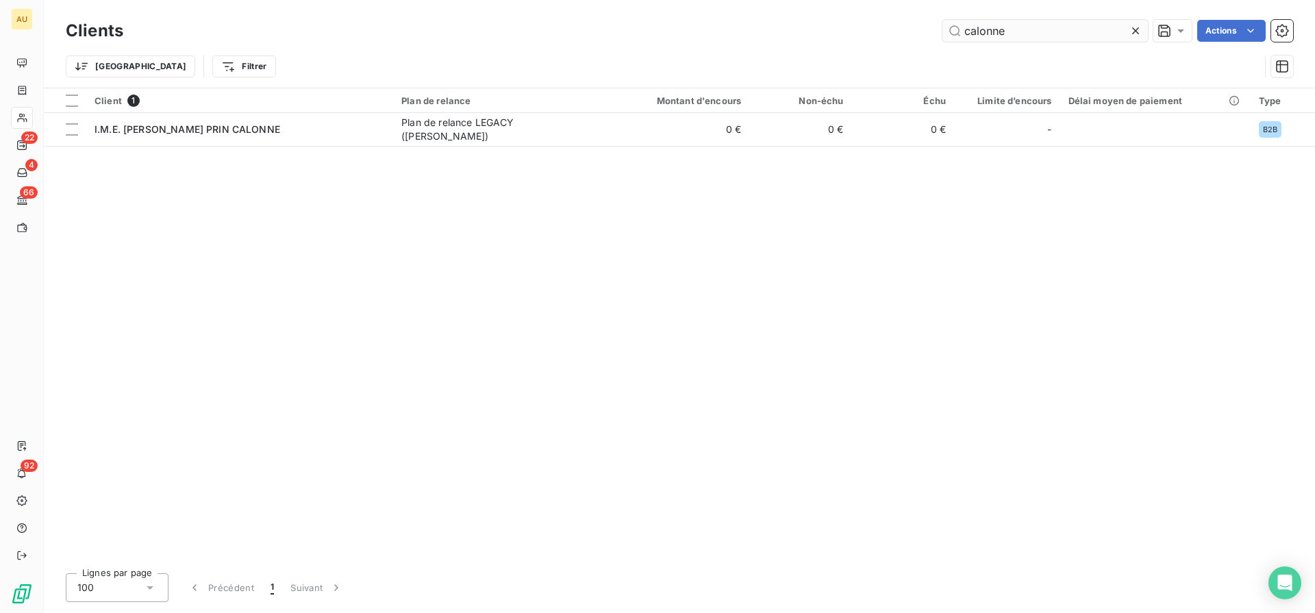
click at [1006, 29] on input "calonne" at bounding box center [1044, 31] width 205 height 22
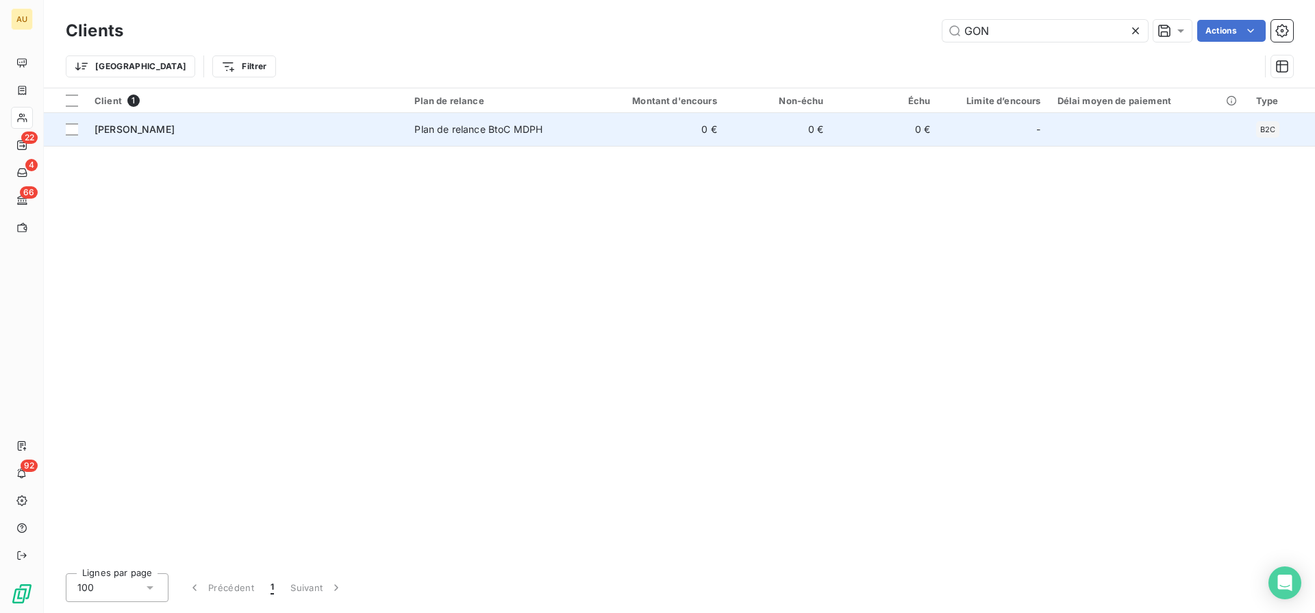
type input "GON"
click at [256, 135] on div "Beatriz Fonseca Gonçalves" at bounding box center [245, 130] width 303 height 14
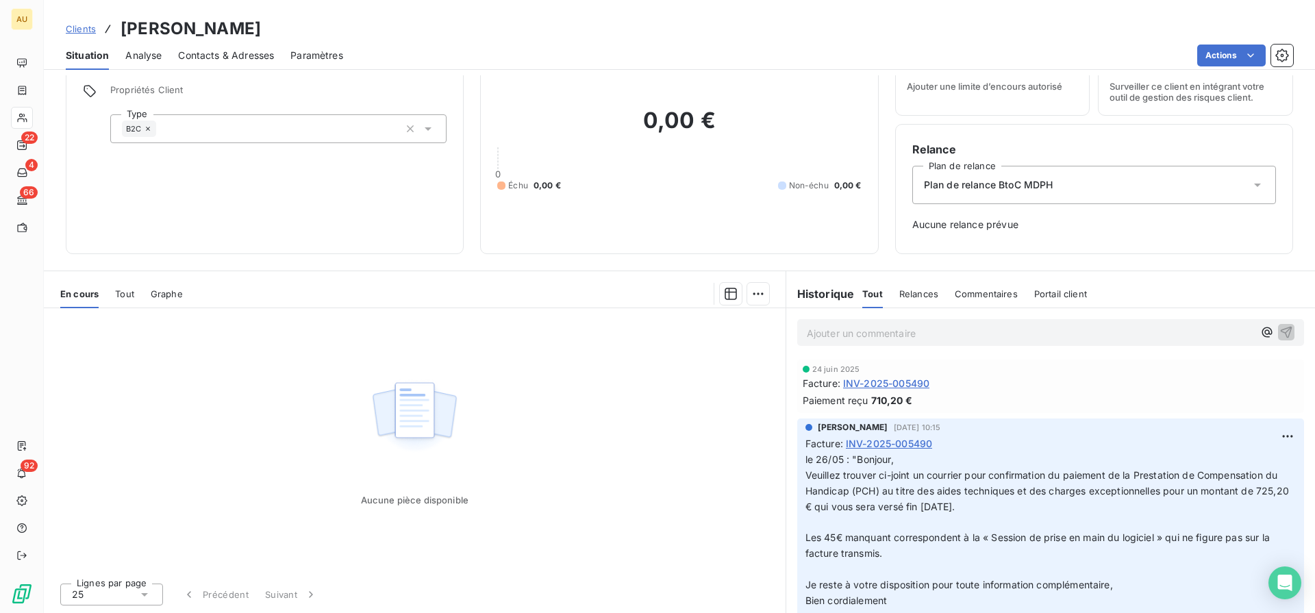
click at [885, 383] on span "INV-2025-005490" at bounding box center [886, 383] width 86 height 14
